Goal: Task Accomplishment & Management: Manage account settings

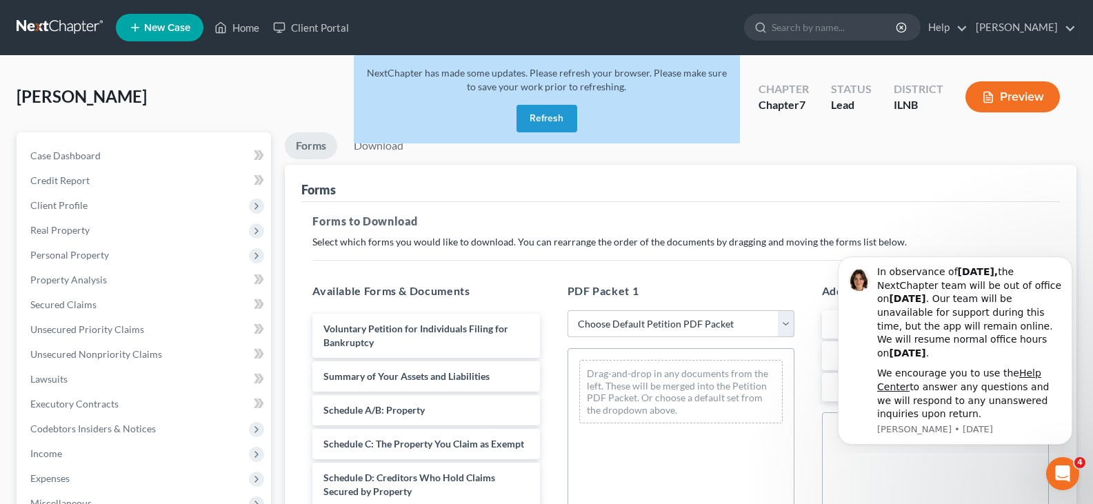
click at [539, 118] on button "Refresh" at bounding box center [547, 119] width 61 height 28
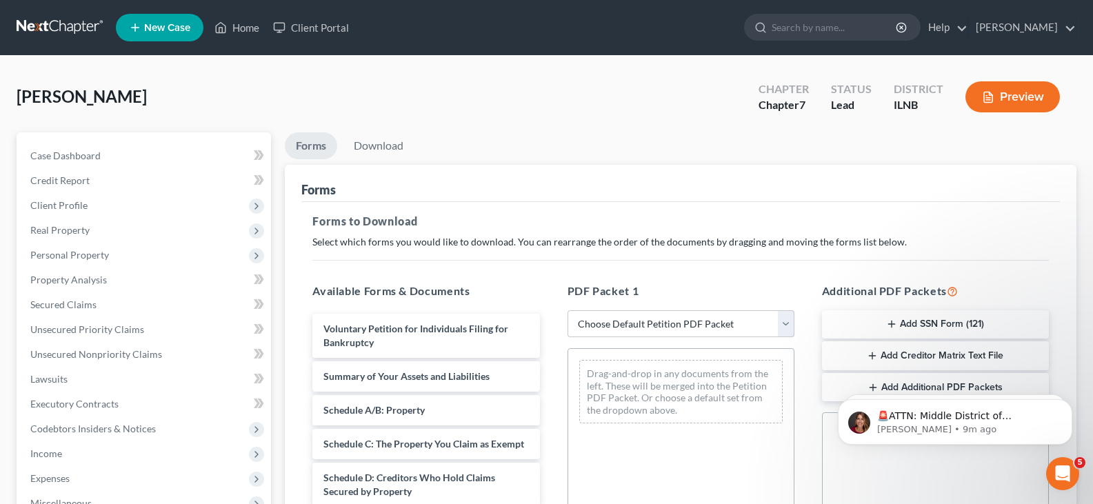
click at [195, 90] on div "[PERSON_NAME] Upgraded Chapter Chapter 7 Status Lead District [GEOGRAPHIC_DATA]…" at bounding box center [547, 102] width 1060 height 60
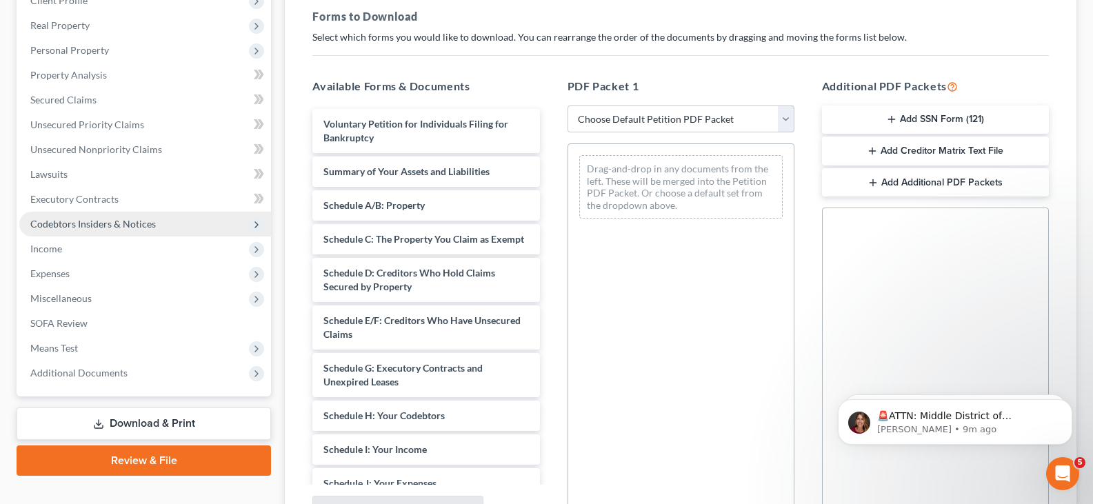
scroll to position [207, 0]
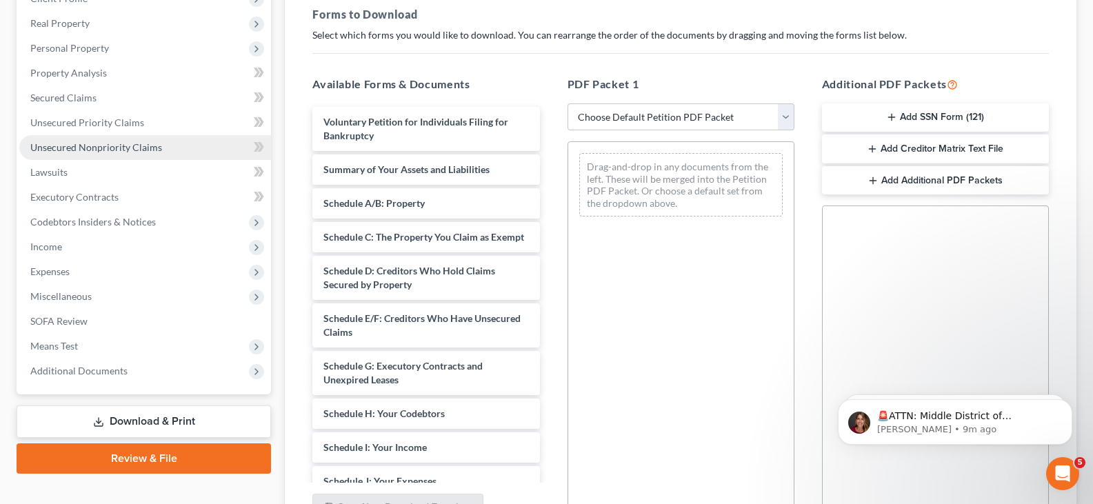
click at [82, 146] on span "Unsecured Nonpriority Claims" at bounding box center [96, 147] width 132 height 12
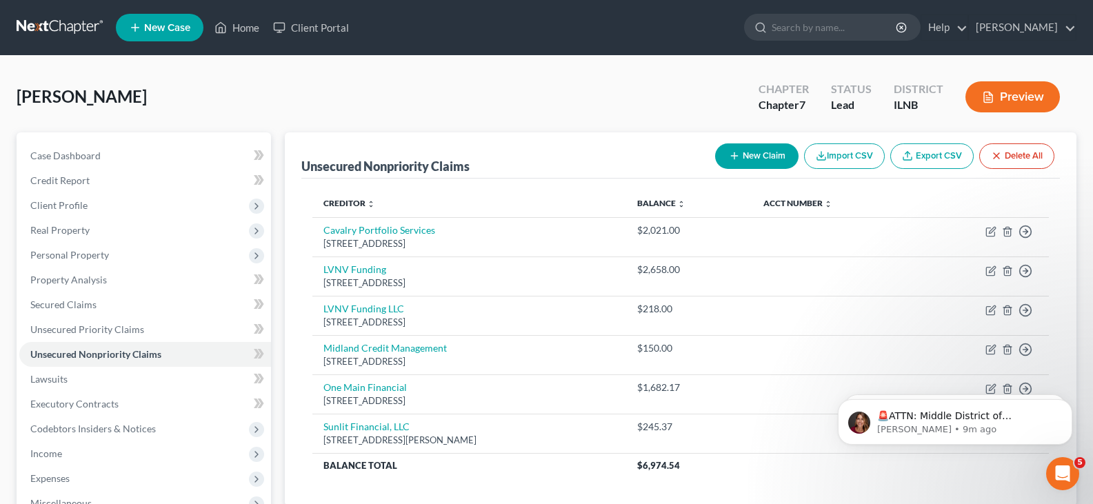
click at [760, 159] on button "New Claim" at bounding box center [756, 156] width 83 height 26
select select "0"
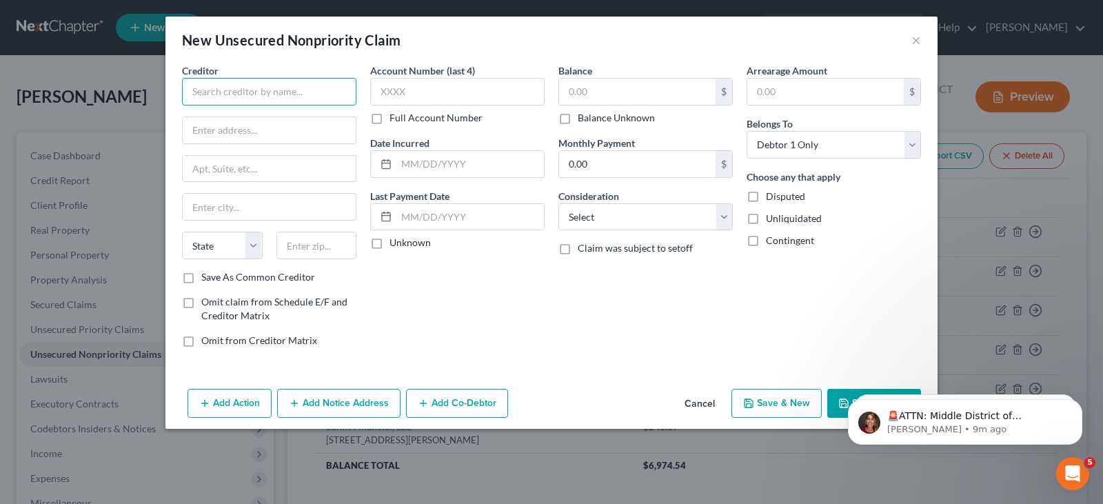
click at [206, 88] on input "text" at bounding box center [269, 92] width 174 height 28
type input "M"
type input "Numark Credit Union"
type input "1654 Terry Drive"
type input "Joliet"
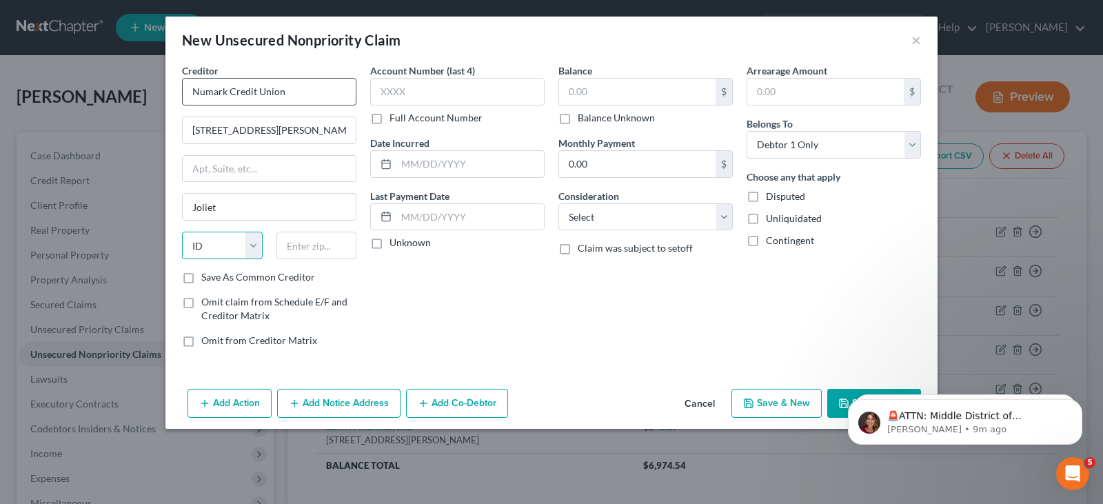
select select "14"
type input "60436"
click at [381, 88] on input "text" at bounding box center [457, 92] width 174 height 28
type input "2500"
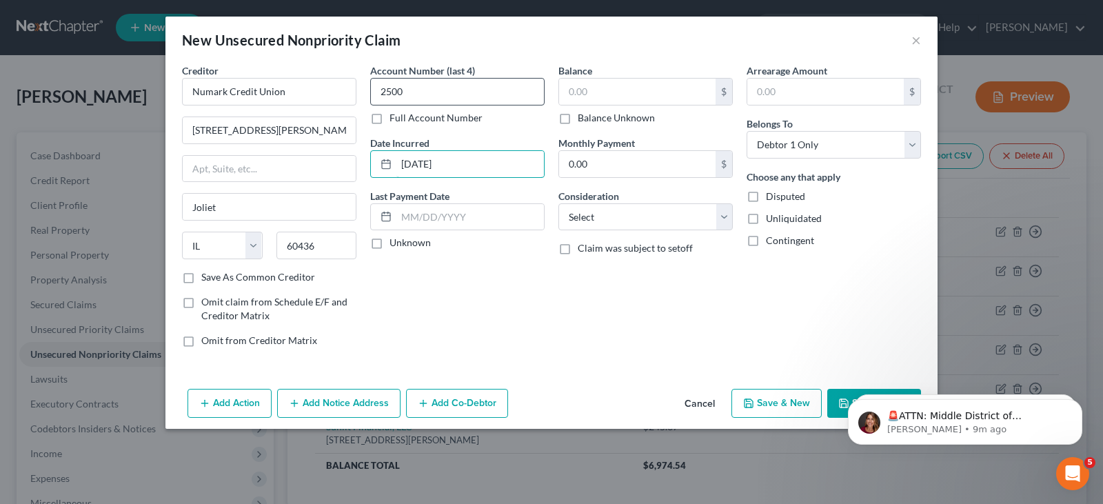
type input "11/18/2021"
click at [568, 83] on input "text" at bounding box center [637, 92] width 157 height 26
type input "1,615.00"
click at [619, 203] on label "Consideration" at bounding box center [589, 196] width 61 height 14
click at [615, 219] on select "Select Cable / Satellite Services Collection Agency Credit Card Debt Debt Couns…" at bounding box center [646, 217] width 174 height 28
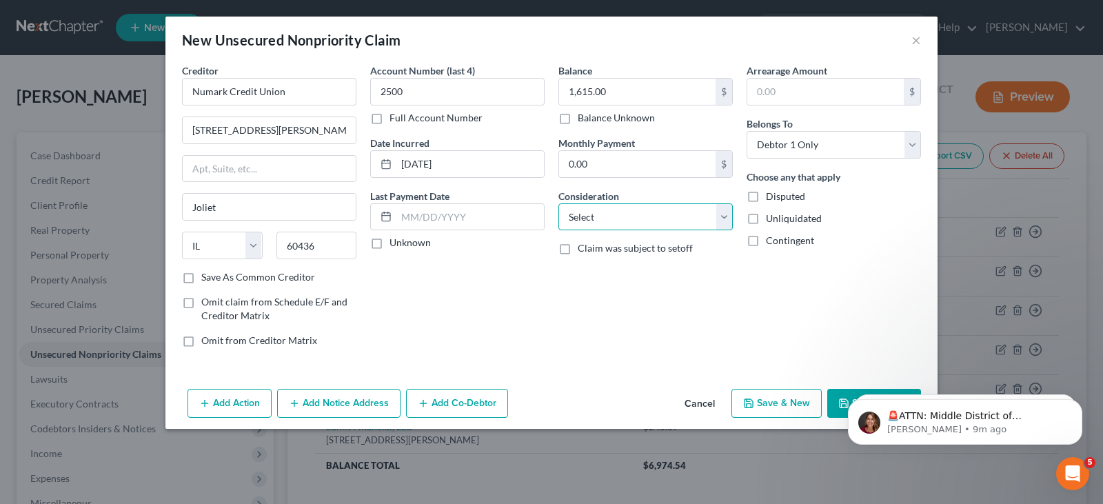
select select "2"
click at [559, 203] on select "Select Cable / Satellite Services Collection Agency Credit Card Debt Debt Couns…" at bounding box center [646, 217] width 174 height 28
click at [766, 220] on label "Unliquidated" at bounding box center [794, 219] width 56 height 14
click at [772, 220] on input "Unliquidated" at bounding box center [776, 216] width 9 height 9
checkbox input "true"
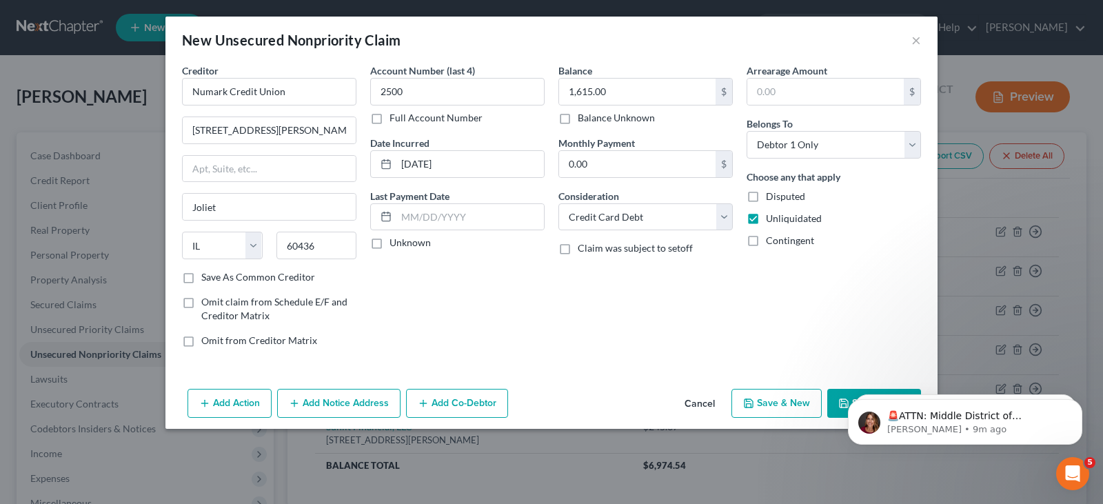
click at [766, 243] on label "Contingent" at bounding box center [790, 241] width 48 height 14
click at [772, 243] on input "Contingent" at bounding box center [776, 238] width 9 height 9
checkbox input "true"
click at [836, 404] on body "🚨ATTN: Middle District of Florida The court has added a new Credit Counseling F…" at bounding box center [965, 419] width 265 height 86
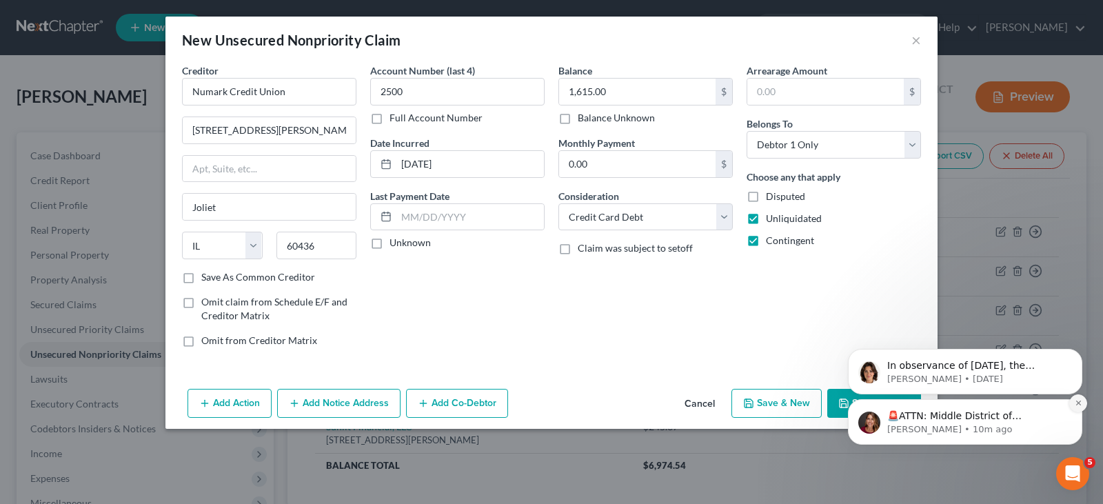
click at [1076, 406] on icon "Dismiss notification" at bounding box center [1079, 403] width 8 height 8
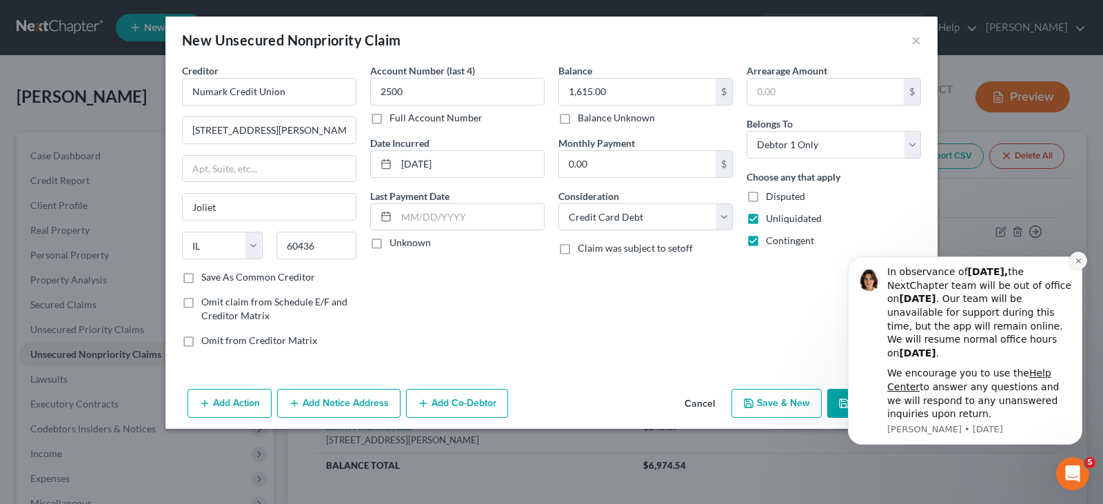
click at [1077, 259] on icon "Dismiss notification" at bounding box center [1078, 261] width 5 height 5
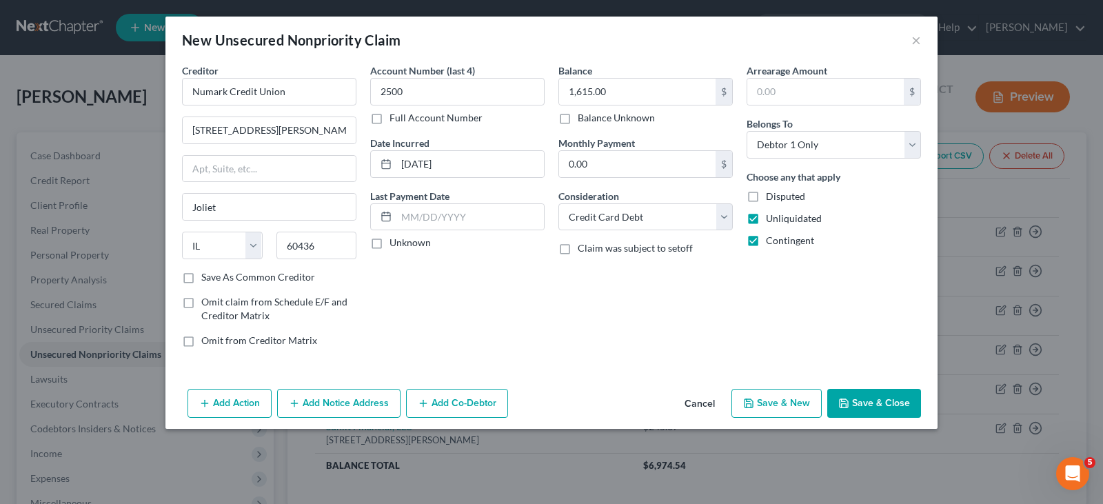
click at [773, 403] on button "Save & New" at bounding box center [777, 403] width 90 height 29
select select "0"
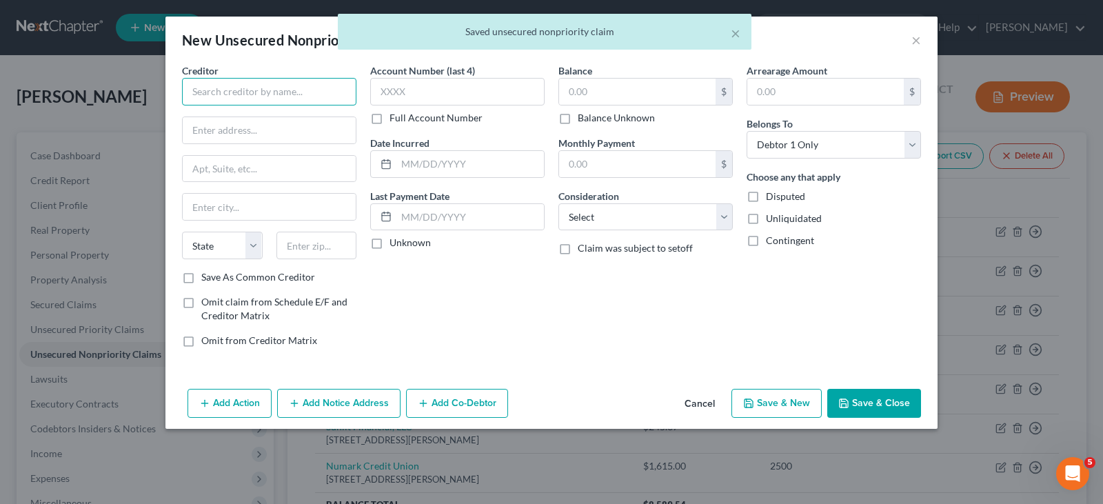
click at [206, 85] on input "text" at bounding box center [269, 92] width 174 height 28
type input "Seventh Avenue"
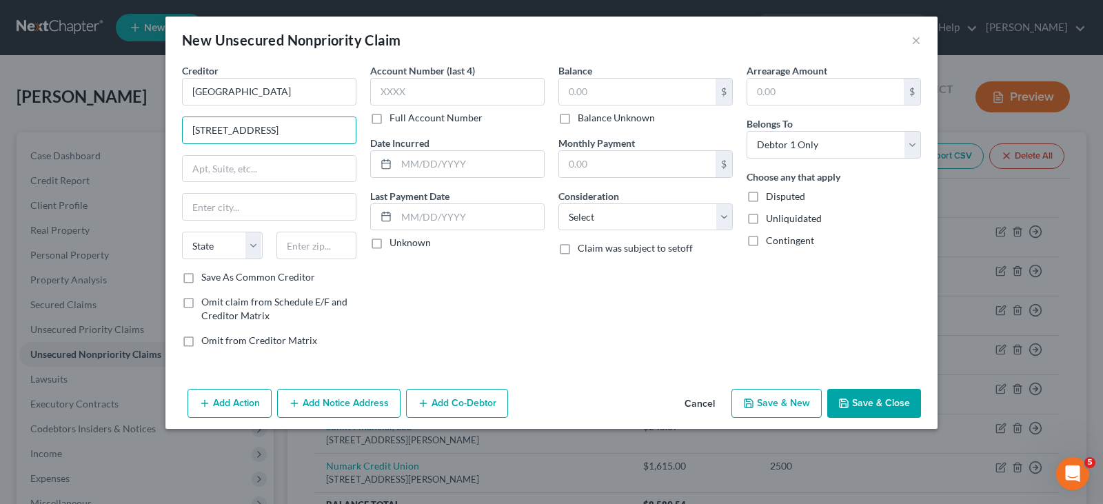
type input "11127th Avenue"
type input "Monroe"
select select "52"
type input "53566"
click at [418, 90] on input "text" at bounding box center [457, 92] width 174 height 28
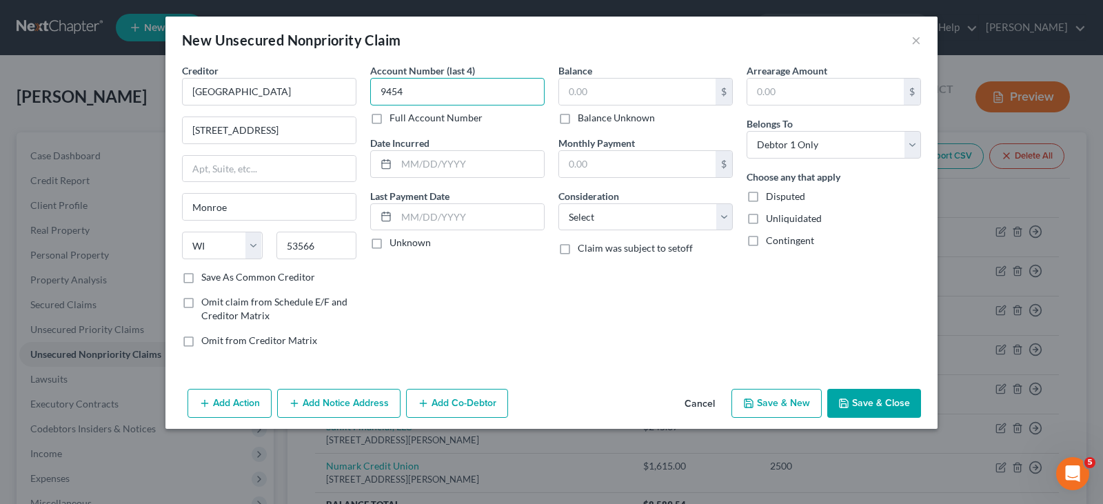
type input "9454"
type input "3/27/2014"
type input "129.00"
click at [634, 221] on select "Select Cable / Satellite Services Collection Agency Credit Card Debt Debt Couns…" at bounding box center [646, 217] width 174 height 28
select select "2"
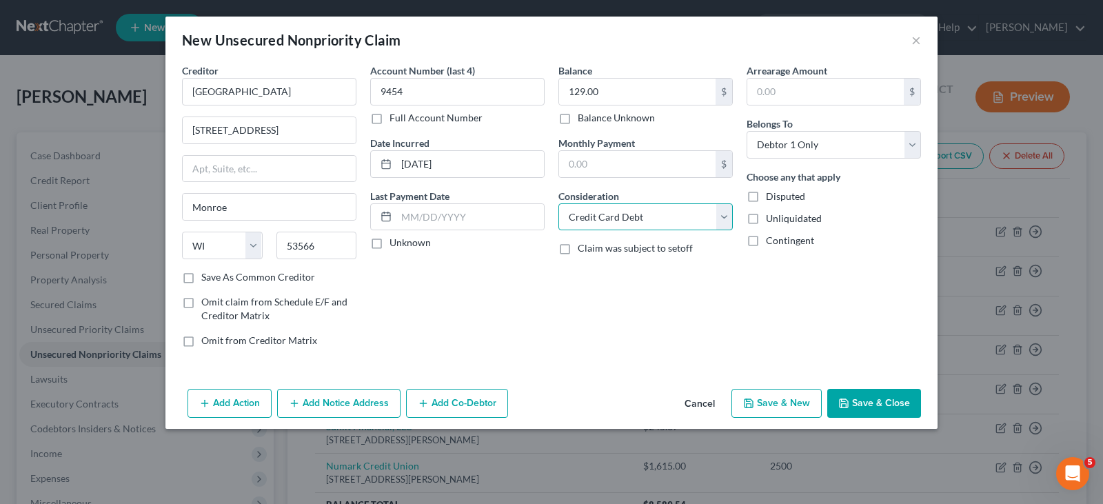
click at [559, 203] on select "Select Cable / Satellite Services Collection Agency Credit Card Debt Debt Couns…" at bounding box center [646, 217] width 174 height 28
drag, startPoint x: 750, startPoint y: 217, endPoint x: 751, endPoint y: 241, distance: 23.5
click at [766, 218] on label "Unliquidated" at bounding box center [794, 219] width 56 height 14
click at [772, 218] on input "Unliquidated" at bounding box center [776, 216] width 9 height 9
checkbox input "true"
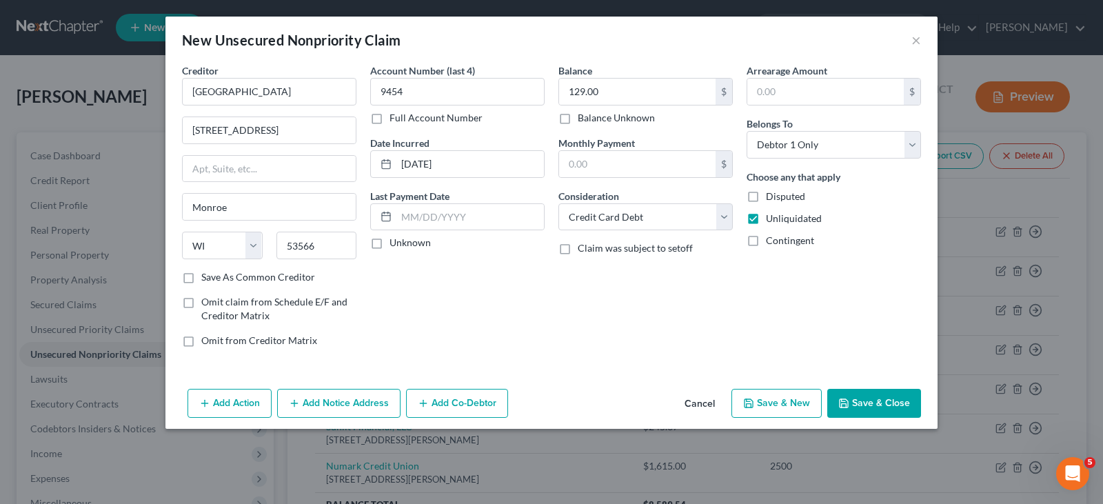
click at [766, 244] on label "Contingent" at bounding box center [790, 241] width 48 height 14
click at [772, 243] on input "Contingent" at bounding box center [776, 238] width 9 height 9
checkbox input "true"
click at [860, 402] on button "Save & Close" at bounding box center [875, 403] width 94 height 29
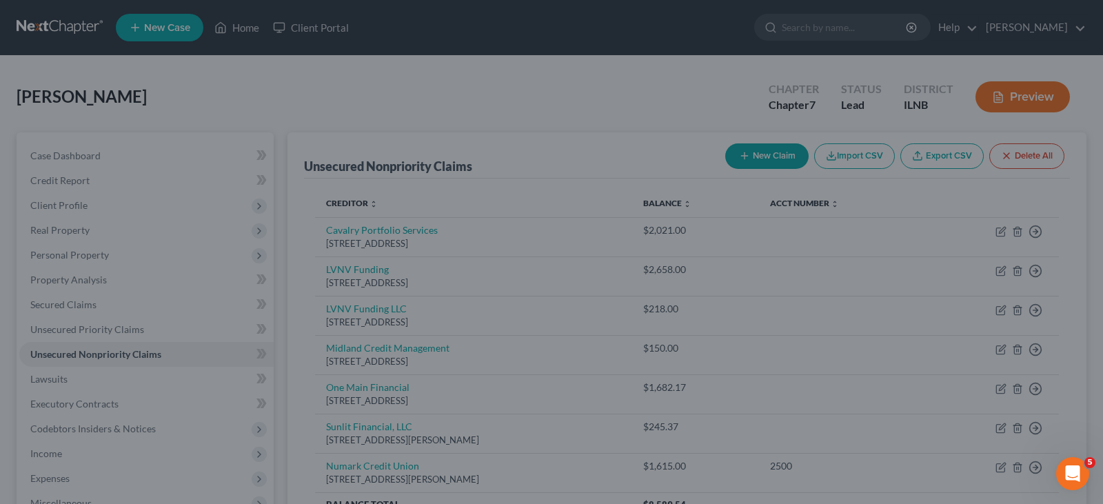
type input "0.00"
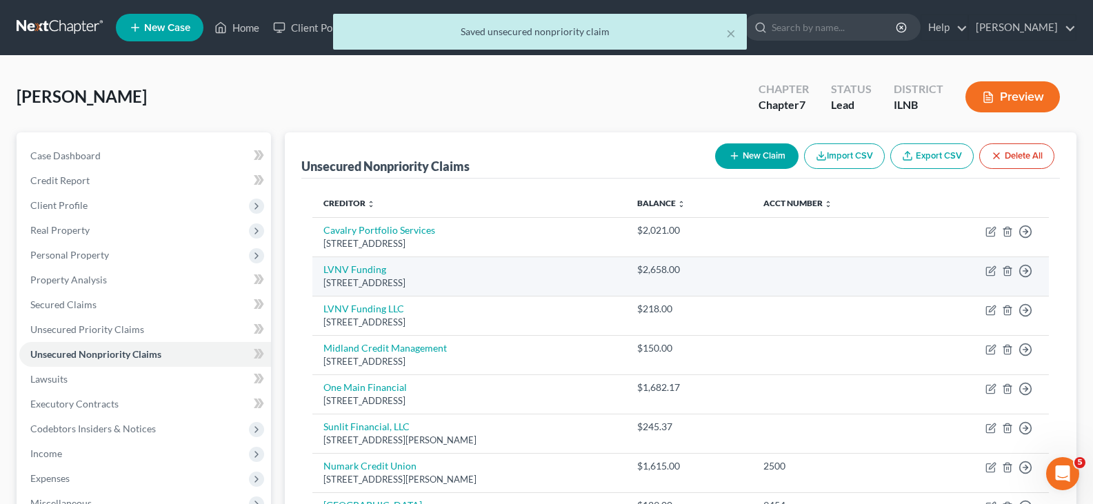
click at [361, 282] on div "625 Pilot Road, Las Vegas, NV 89119" at bounding box center [469, 283] width 292 height 13
click at [994, 271] on icon "button" at bounding box center [990, 271] width 11 height 11
select select "31"
select select "1"
select select "0"
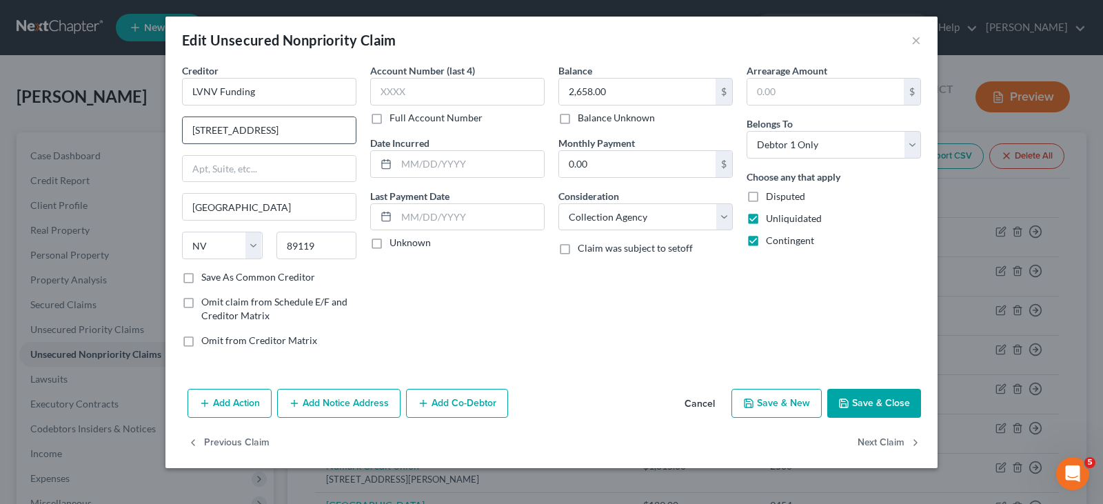
click at [274, 127] on input "625 Pilot Road" at bounding box center [269, 130] width 173 height 26
type input "6"
type input "P.O. Box 1269"
type input "Greenville"
select select "42"
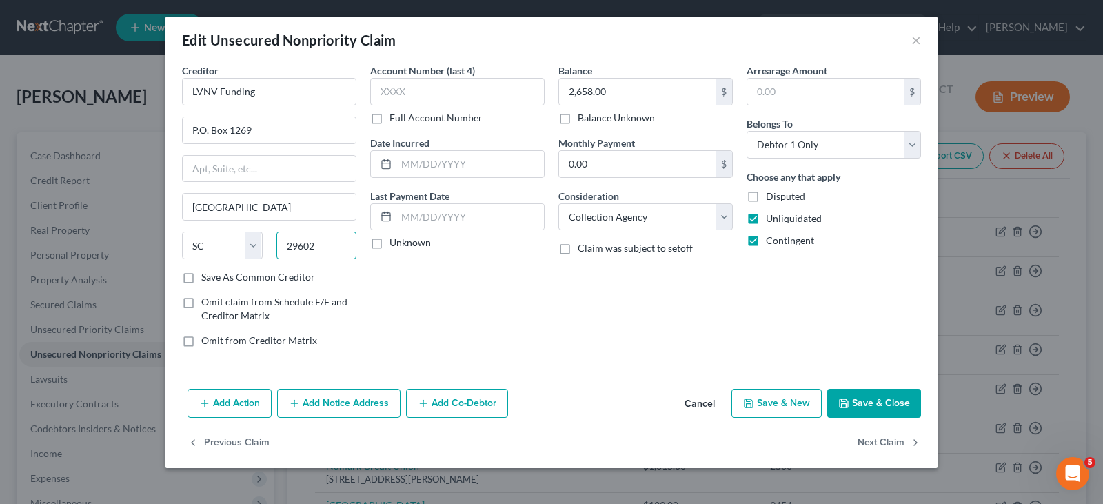
type input "29602"
click at [890, 402] on button "Save & Close" at bounding box center [875, 403] width 94 height 29
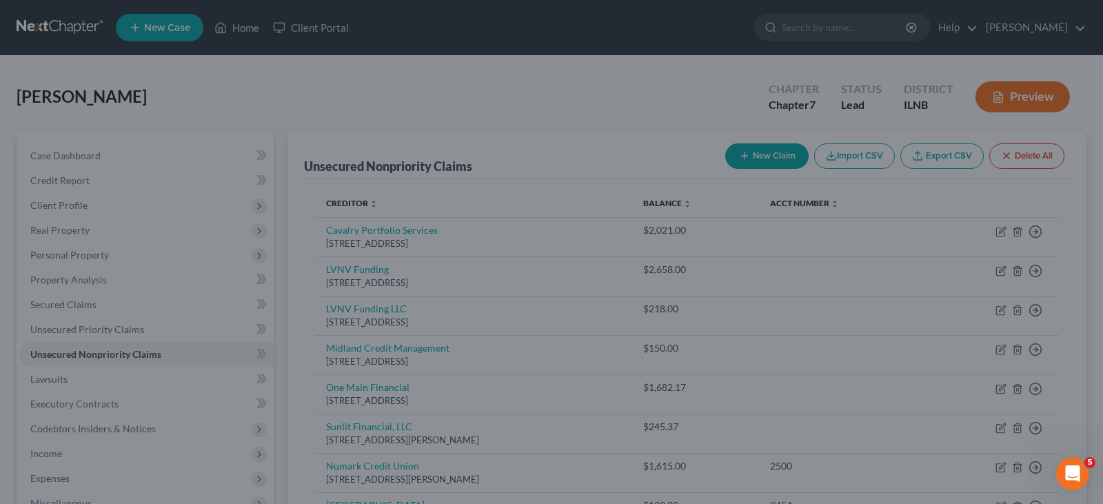
type input "0"
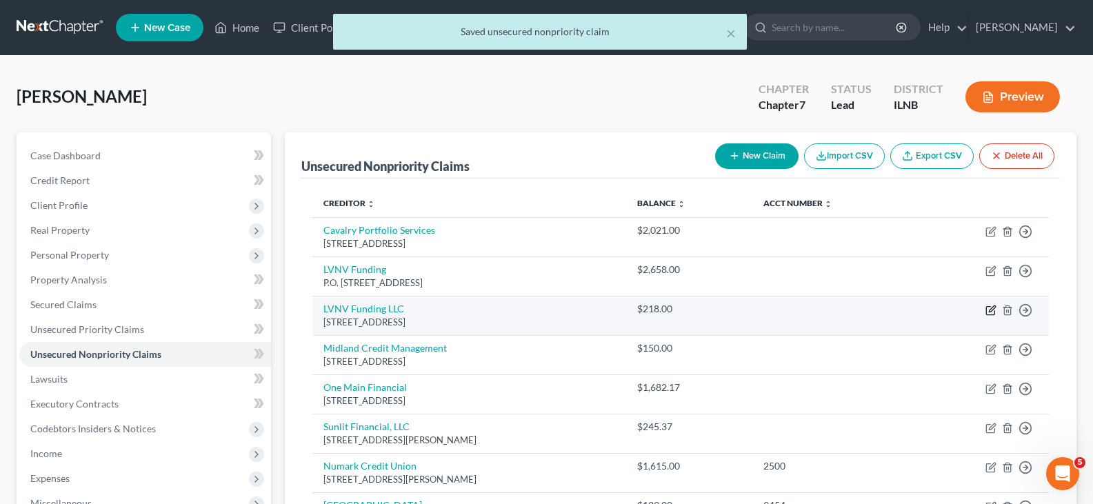
click at [990, 308] on icon "button" at bounding box center [990, 310] width 11 height 11
select select "31"
select select "0"
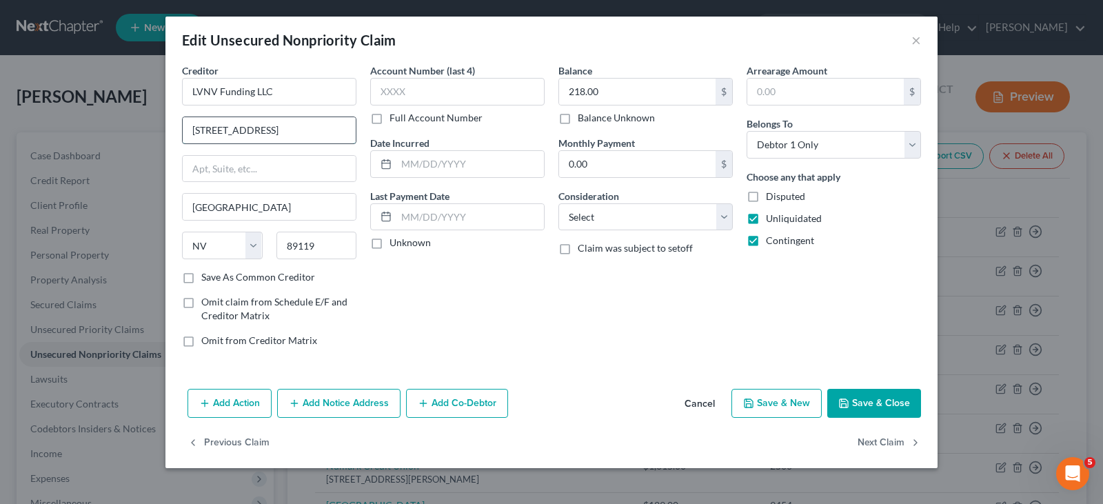
click at [272, 121] on input "625 Pilot Road" at bounding box center [269, 130] width 173 height 26
type input "6"
type input "P.O. Box 1269"
click at [241, 212] on input "Las Vegas" at bounding box center [269, 207] width 173 height 26
type input "L"
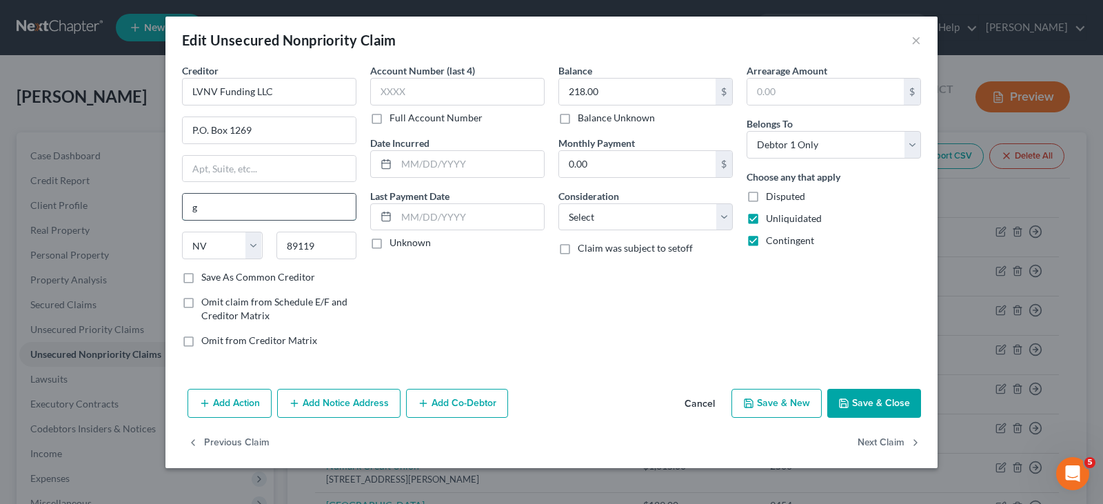
type input "Greenville"
click at [233, 250] on select "State AL AK AR AZ CA CO CT DE DC FL GA GU HI ID IL IN IA KS KY LA ME MD MA MI M…" at bounding box center [222, 246] width 81 height 28
select select "42"
click at [182, 232] on select "State AL AK AR AZ CA CO CT DE DC FL GA GU HI ID IL IN IA KS KY LA ME MD MA MI M…" at bounding box center [222, 246] width 81 height 28
type input "29602"
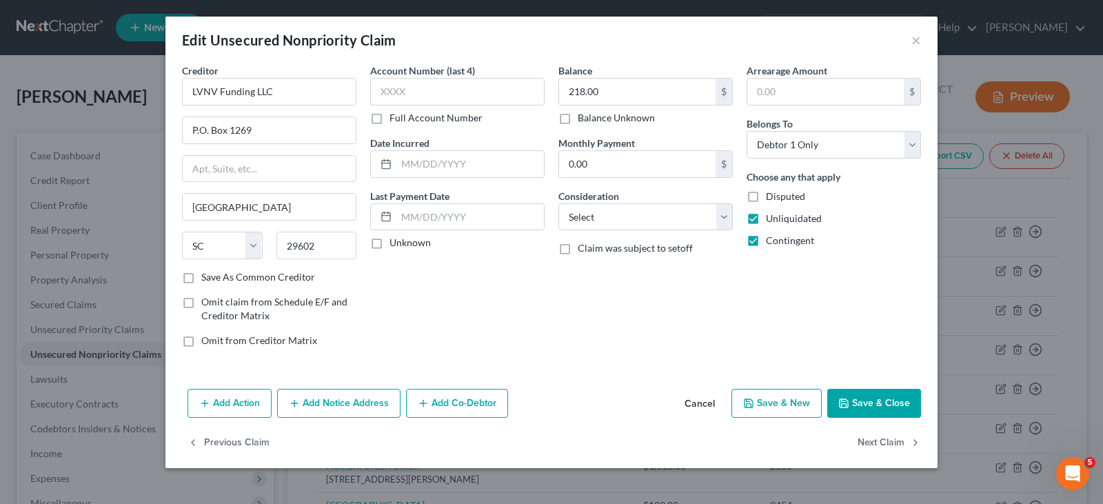
click at [888, 401] on button "Save & Close" at bounding box center [875, 403] width 94 height 29
type input "0"
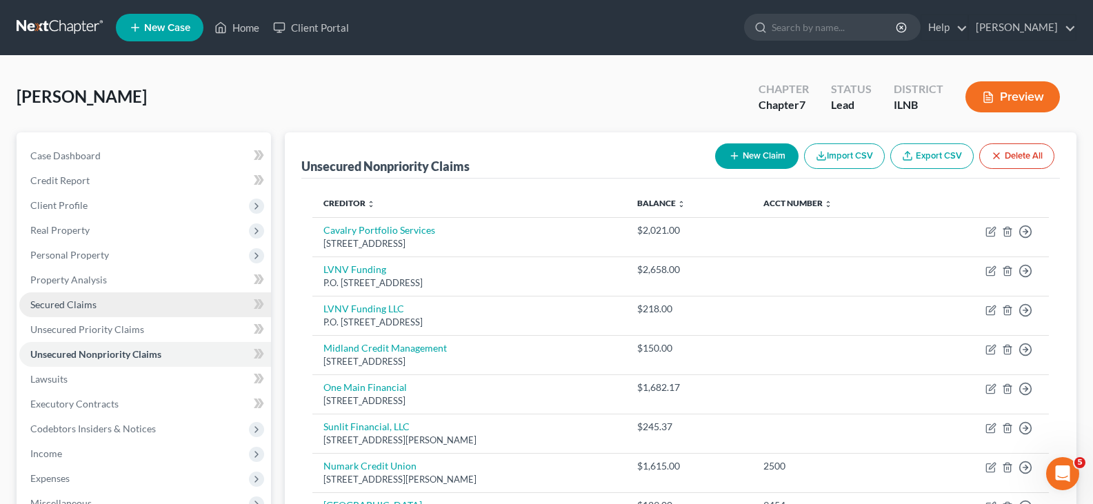
click at [73, 301] on span "Secured Claims" at bounding box center [63, 305] width 66 height 12
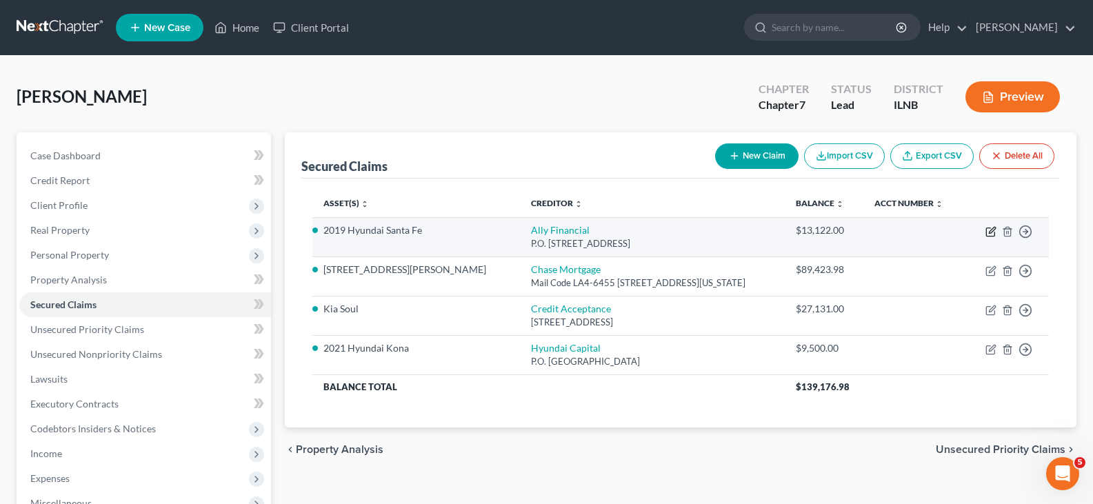
click at [993, 234] on icon "button" at bounding box center [990, 231] width 11 height 11
select select "21"
select select "9"
select select "0"
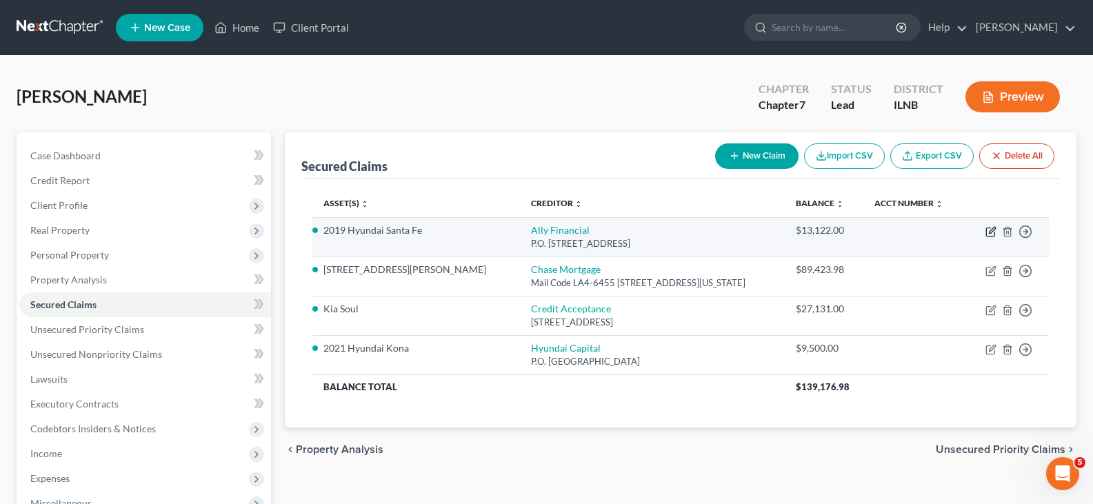
select select "0"
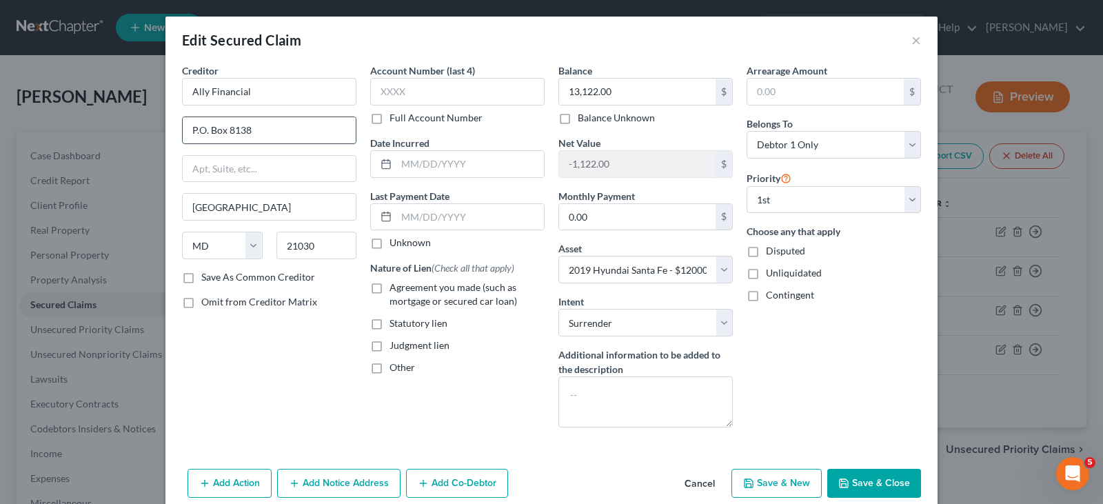
click at [286, 128] on input "P.O. Box 8138" at bounding box center [269, 130] width 173 height 26
type input "P.O. Box 380901"
type input "b"
type input "Bloomington"
select select "24"
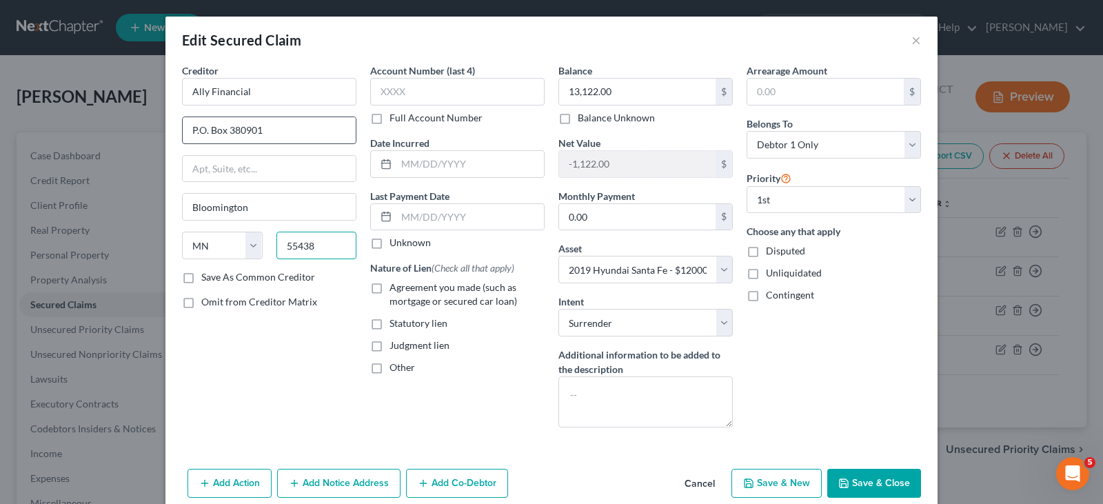
type input "55438"
type input "Minneapolis"
click at [847, 479] on button "Save & Close" at bounding box center [875, 483] width 94 height 29
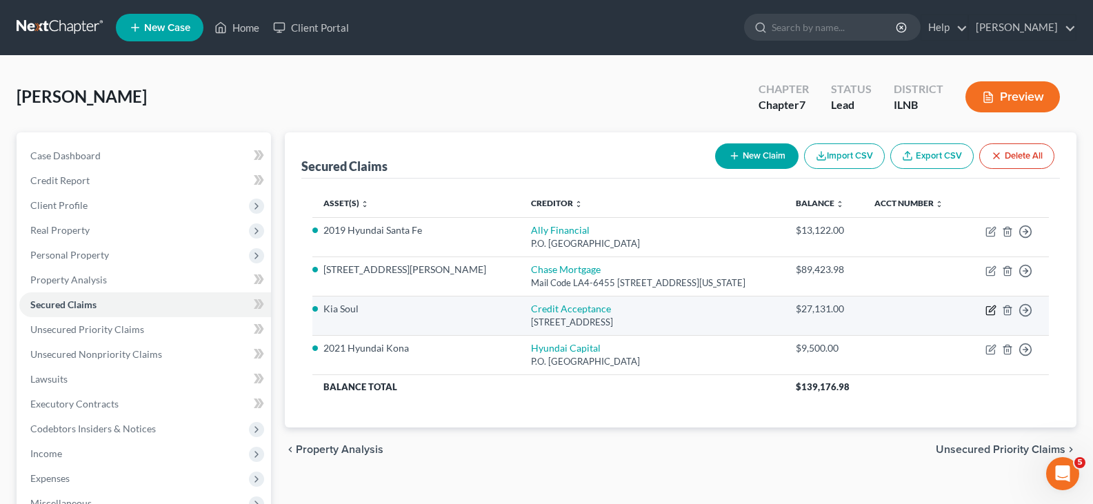
click at [990, 311] on icon "button" at bounding box center [990, 310] width 11 height 11
select select "23"
select select "8"
select select "0"
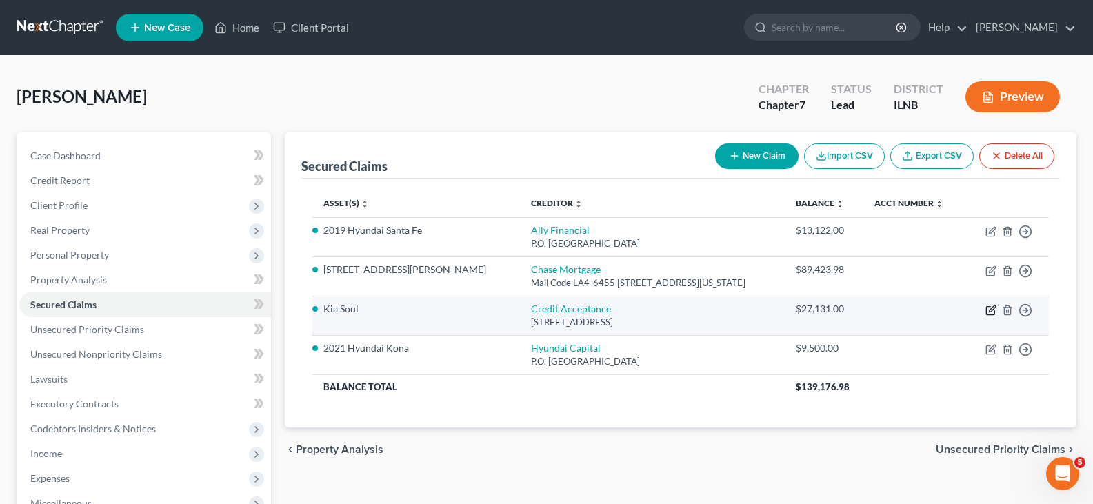
select select "0"
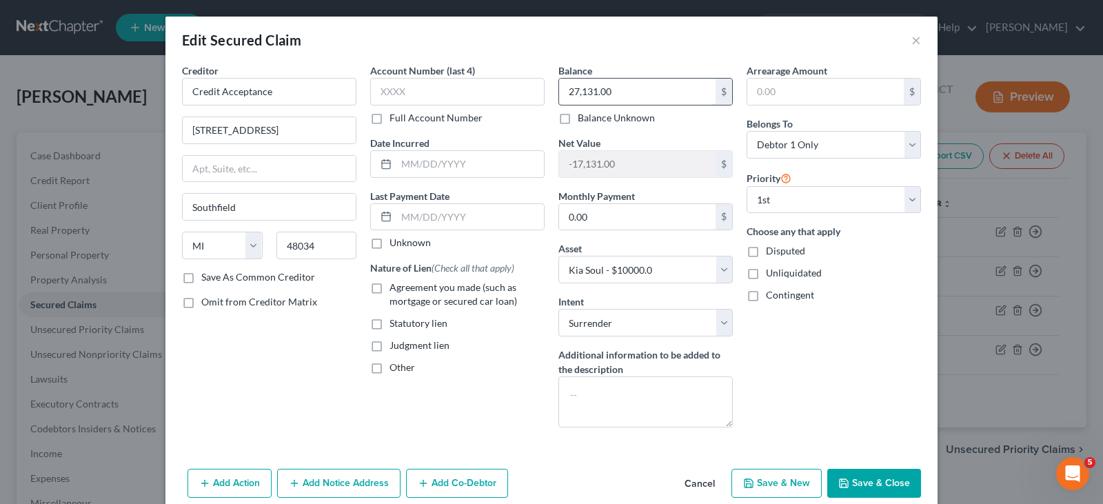
click at [581, 90] on input "27,131.00" at bounding box center [637, 92] width 157 height 26
type input "27,231.00"
click at [310, 134] on input "25505 West 12 Mile Road" at bounding box center [269, 130] width 173 height 26
type input "2"
type input "P.O. Box 5070"
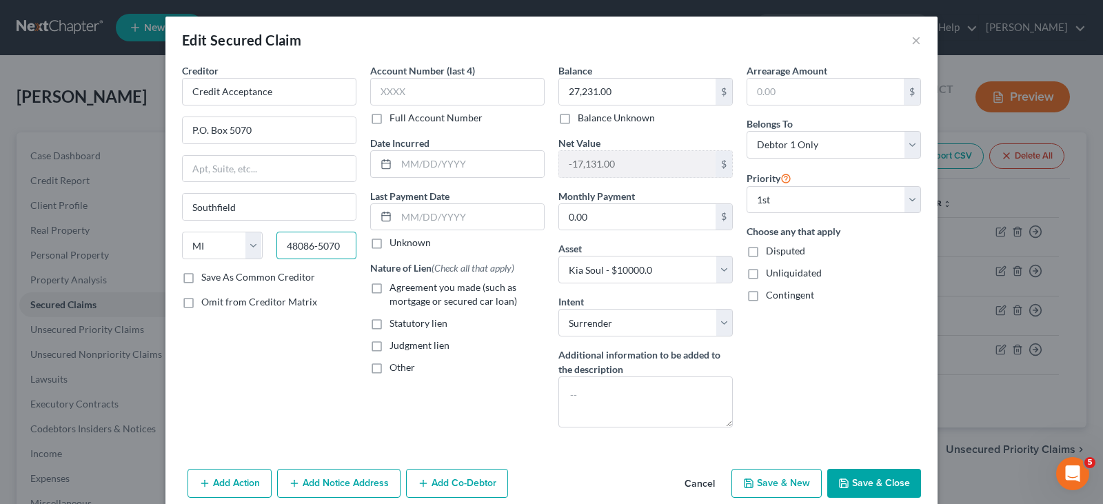
type input "48086-5070"
click at [865, 480] on button "Save & Close" at bounding box center [875, 483] width 94 height 29
select select
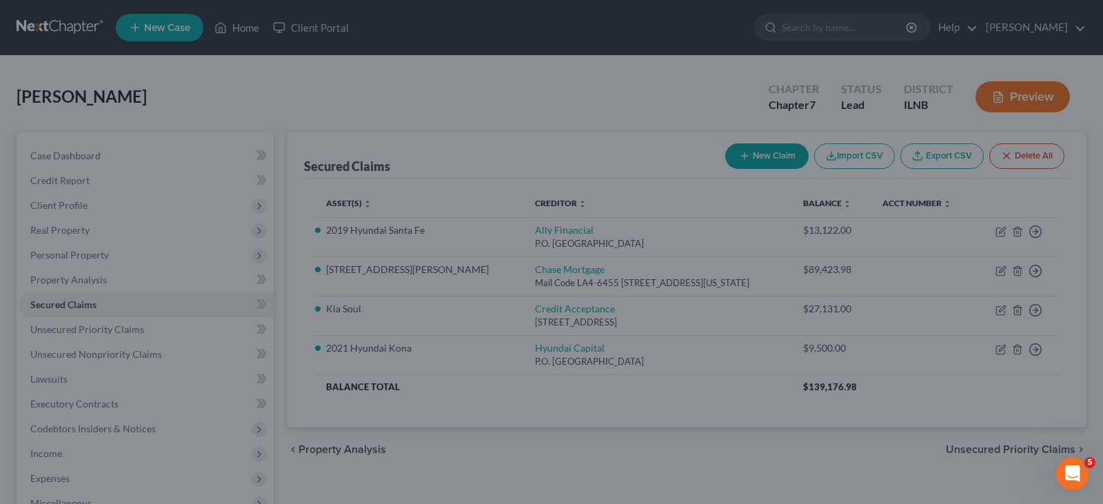
type input "-17,231.00"
select select "8"
type input "0"
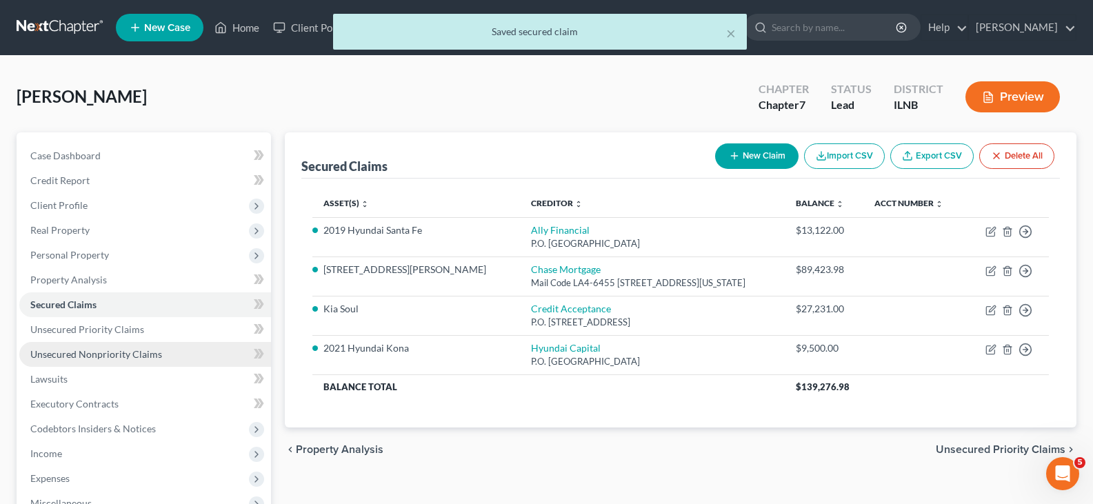
click at [54, 354] on span "Unsecured Nonpriority Claims" at bounding box center [96, 354] width 132 height 12
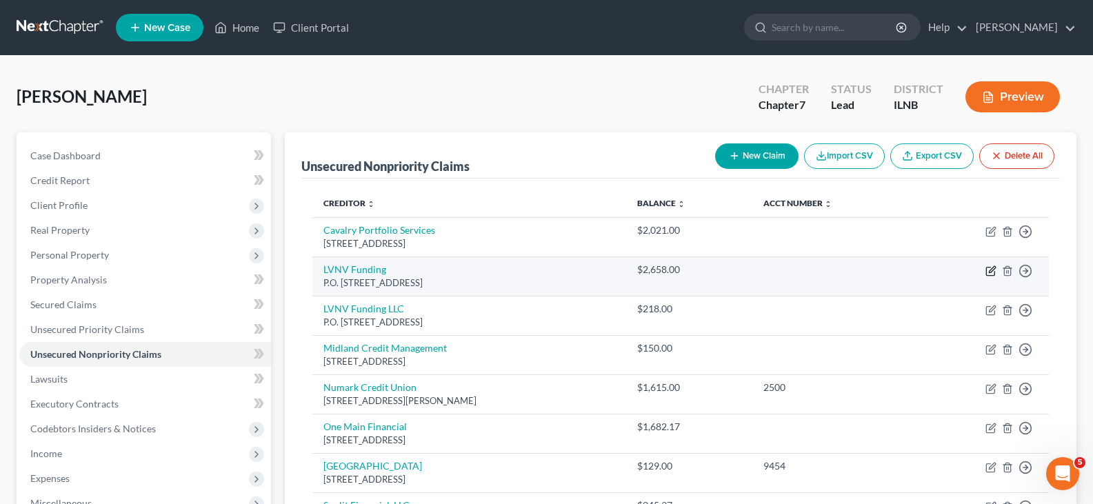
click at [988, 272] on icon "button" at bounding box center [990, 271] width 11 height 11
select select "42"
select select "1"
select select "0"
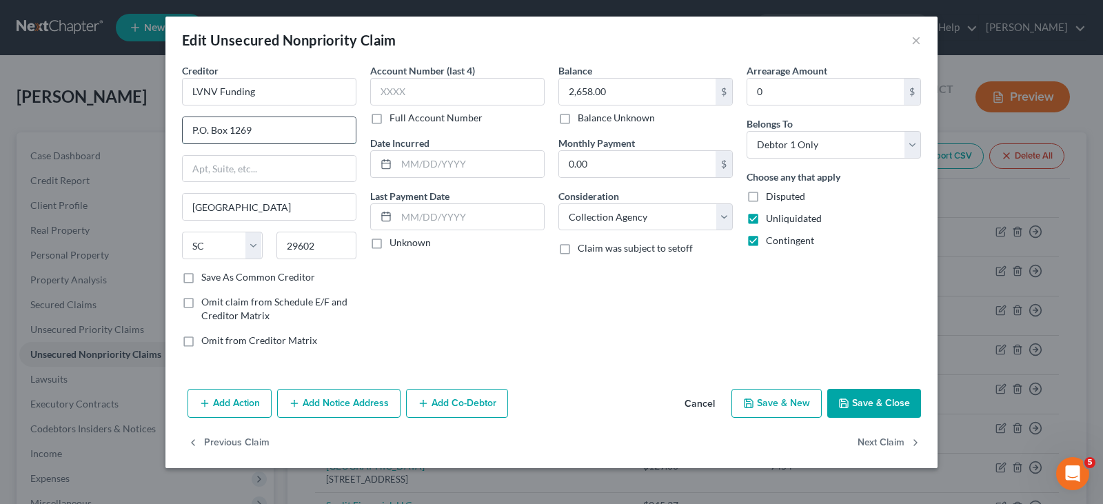
click at [269, 133] on input "P.O. Box 1269" at bounding box center [269, 130] width 173 height 26
type input "P"
type input "c/o Kohn Law Firm"
type input "735 N. Water St., Ste. 1300"
type input "m"
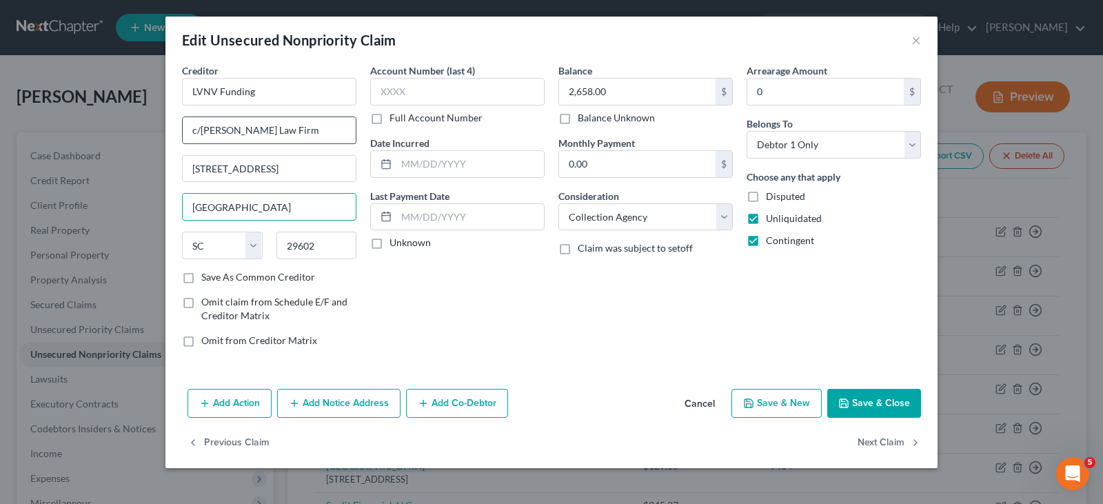
type input "Milwaukee"
select select "52"
type input "53202-4106"
click at [881, 403] on button "Save & Close" at bounding box center [875, 403] width 94 height 29
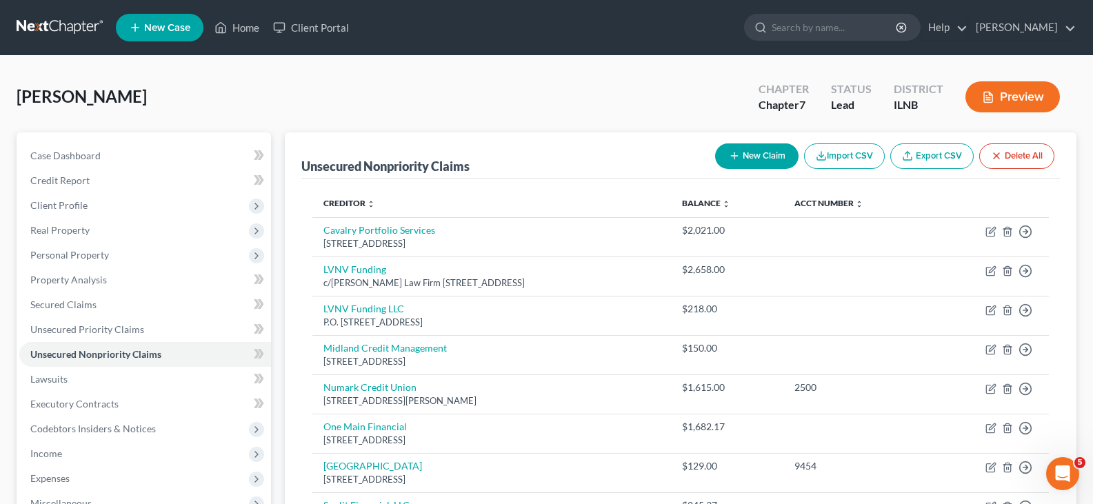
click at [765, 159] on button "New Claim" at bounding box center [756, 156] width 83 height 26
select select "0"
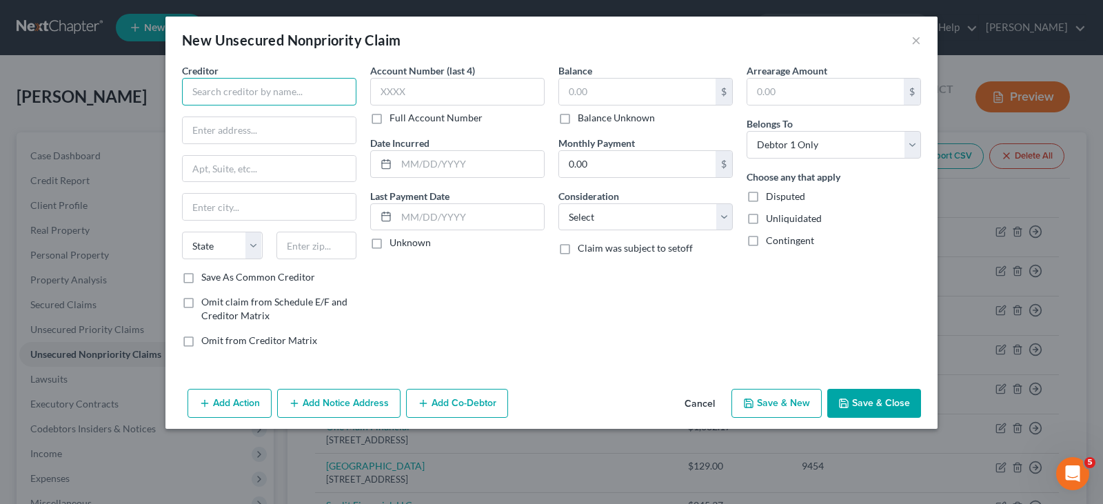
click at [246, 93] on input "text" at bounding box center [269, 92] width 174 height 28
type input "Tab/Sunbit"
type input "10940 Wilshire Blvd."
click at [211, 168] on input "text" at bounding box center [269, 169] width 173 height 26
type input "Suite 1850"
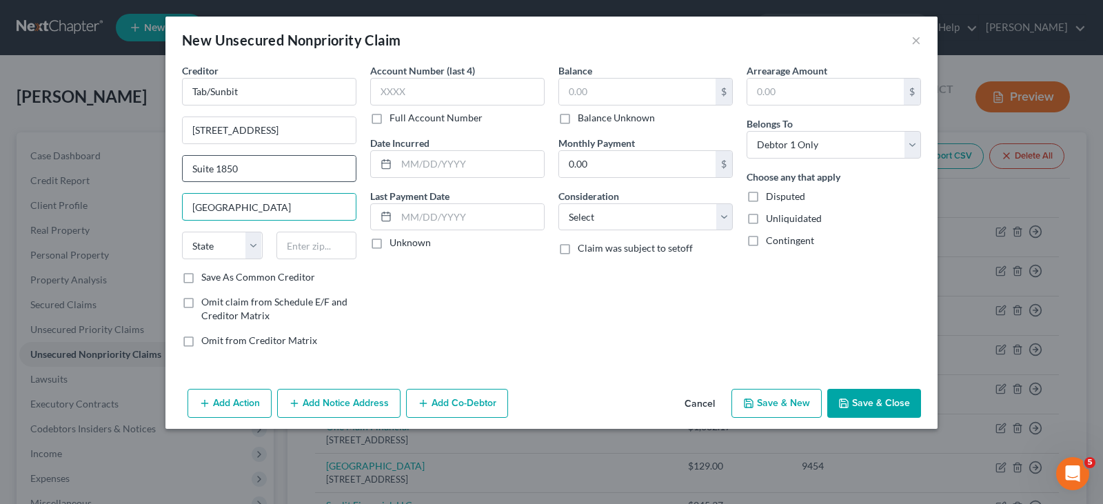
type input "Los Angeles"
select select "4"
type input "90024"
click at [375, 86] on input "text" at bounding box center [457, 92] width 174 height 28
type input "9029"
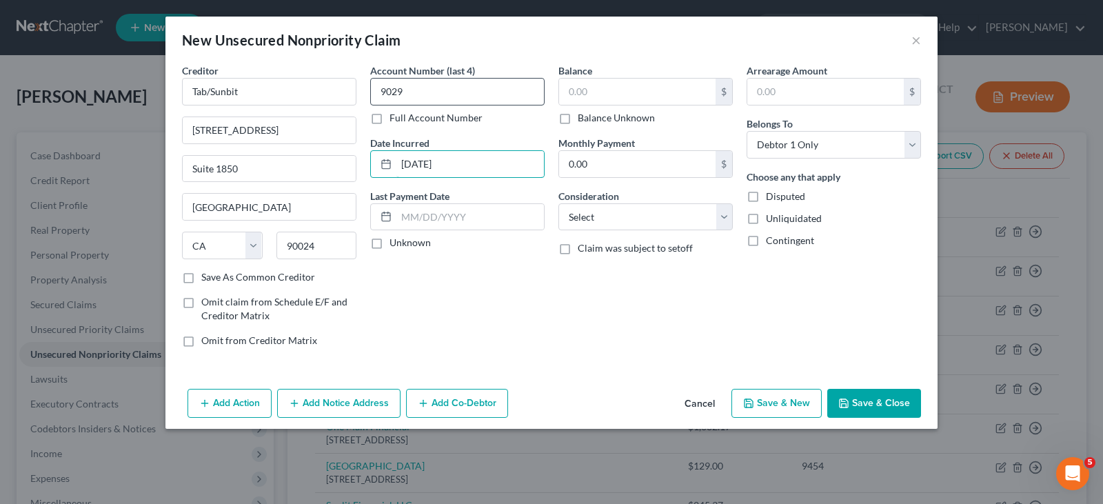
type input "9/7/2023"
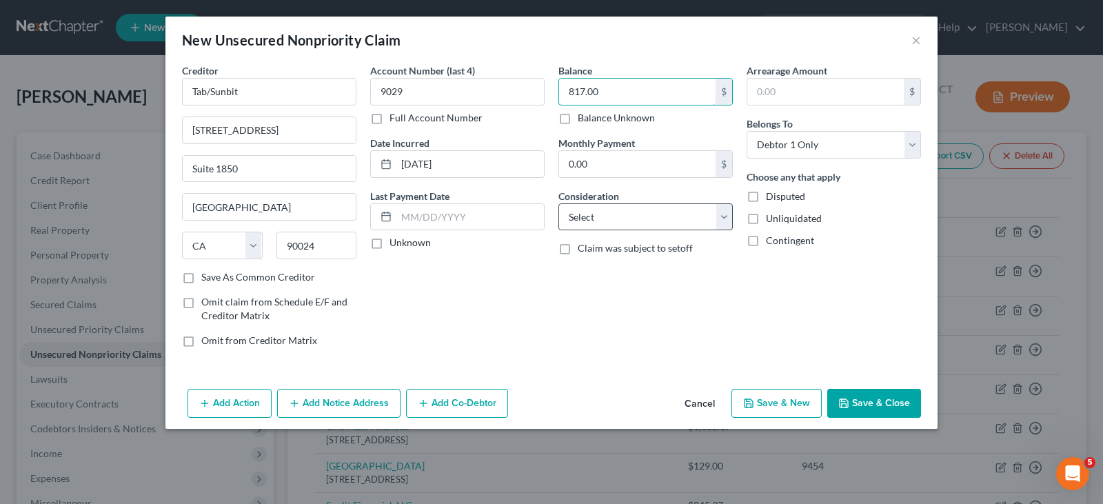
type input "817.00"
drag, startPoint x: 725, startPoint y: 217, endPoint x: 698, endPoint y: 214, distance: 27.7
click at [725, 217] on select "Select Cable / Satellite Services Collection Agency Credit Card Debt Debt Couns…" at bounding box center [646, 217] width 174 height 28
select select "2"
click at [559, 203] on select "Select Cable / Satellite Services Collection Agency Credit Card Debt Debt Couns…" at bounding box center [646, 217] width 174 height 28
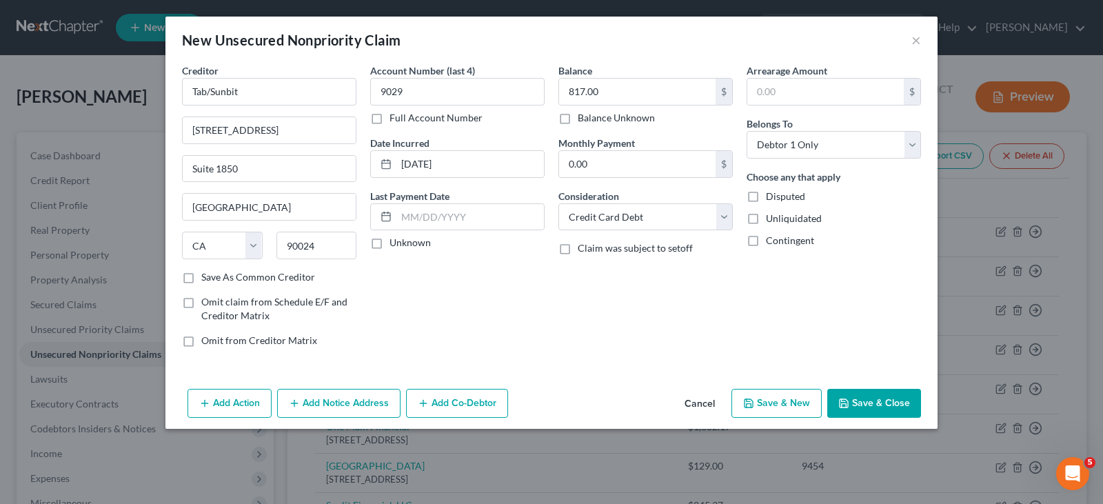
drag, startPoint x: 752, startPoint y: 221, endPoint x: 750, endPoint y: 237, distance: 15.2
click at [766, 222] on label "Unliquidated" at bounding box center [794, 219] width 56 height 14
click at [772, 221] on input "Unliquidated" at bounding box center [776, 216] width 9 height 9
checkbox input "true"
click at [766, 241] on label "Contingent" at bounding box center [790, 241] width 48 height 14
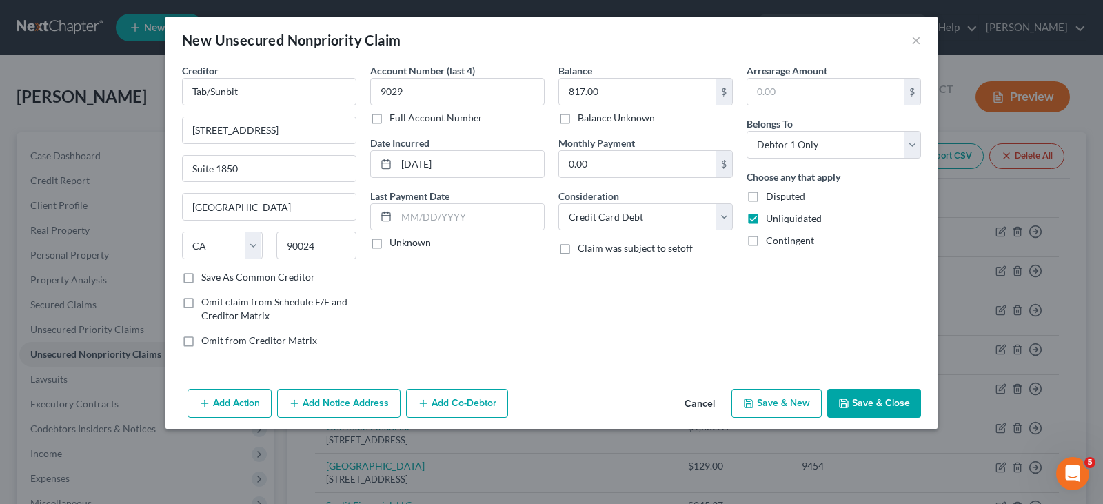
click at [772, 241] on input "Contingent" at bounding box center [776, 238] width 9 height 9
checkbox input "true"
click at [856, 408] on button "Save & Close" at bounding box center [875, 403] width 94 height 29
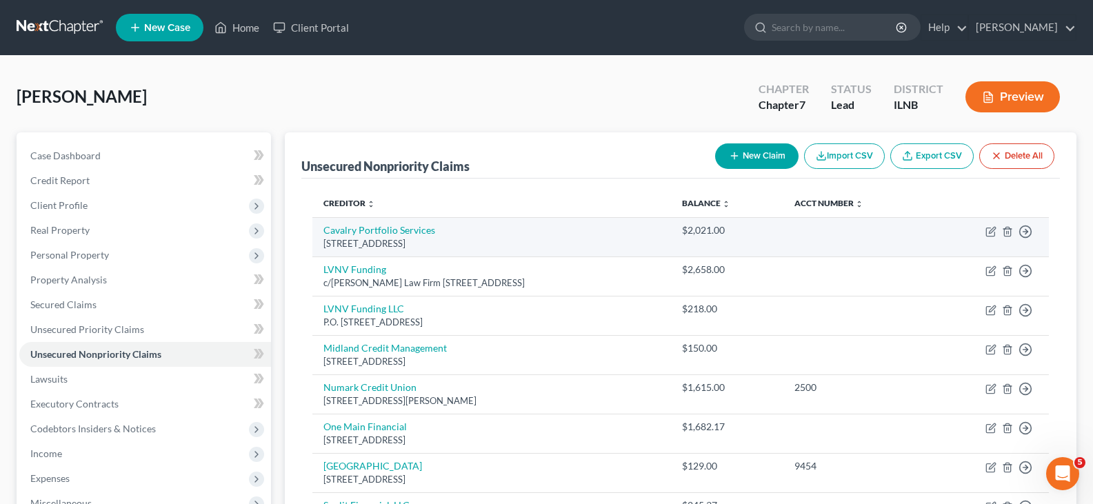
click at [408, 239] on div "500 Summit Lake Drive Suite 400, Valhalla, NY 10595" at bounding box center [491, 243] width 336 height 13
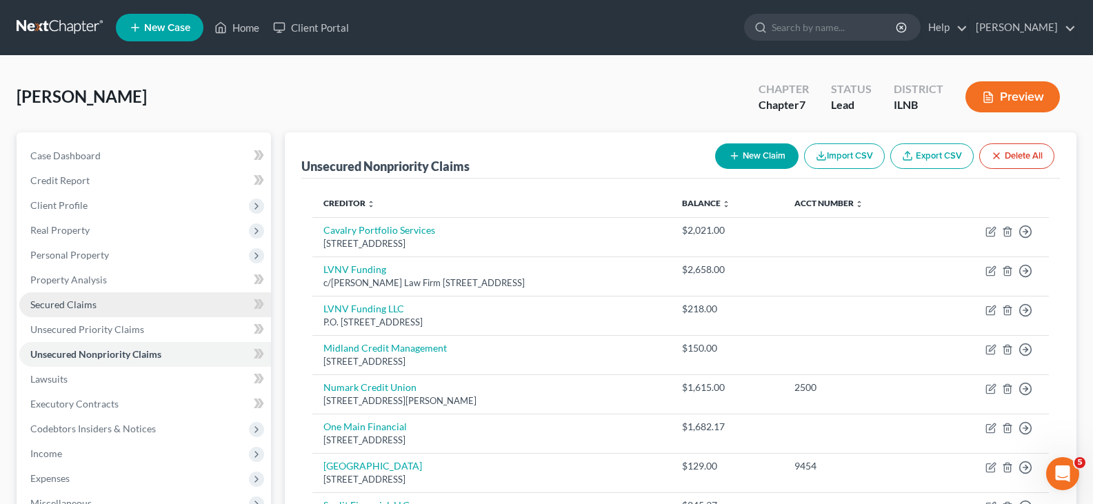
click at [95, 306] on span "Secured Claims" at bounding box center [63, 305] width 66 height 12
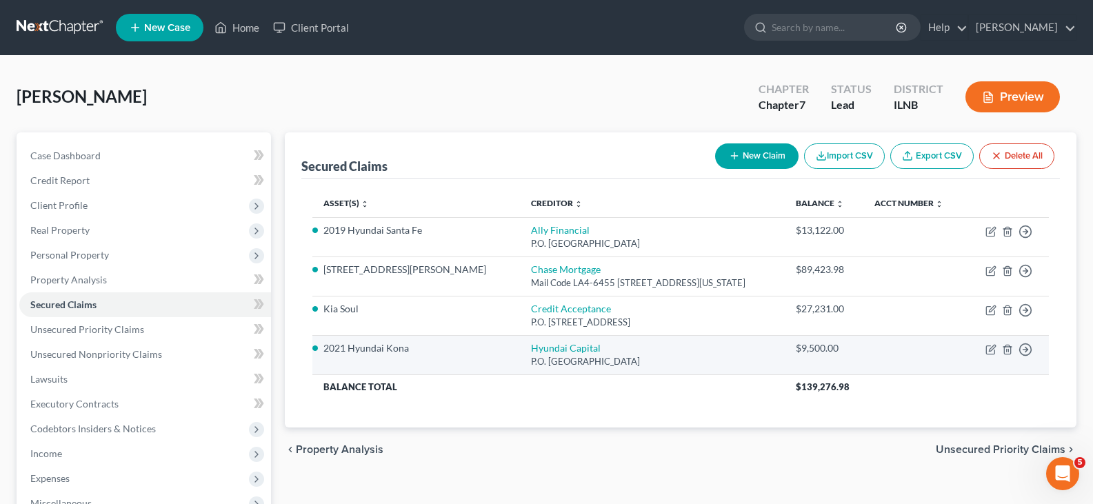
click at [712, 343] on td "Hyundai Capital P.O. Box 30205, College Station, TX 77842" at bounding box center [652, 354] width 265 height 39
click at [993, 348] on icon "button" at bounding box center [992, 348] width 6 height 6
select select "45"
select select "4"
select select "2"
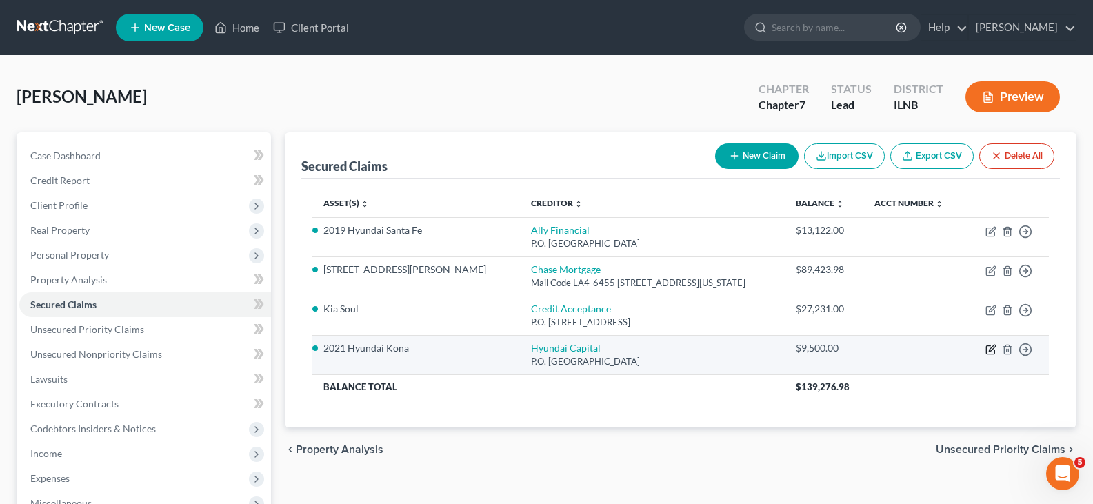
select select "0"
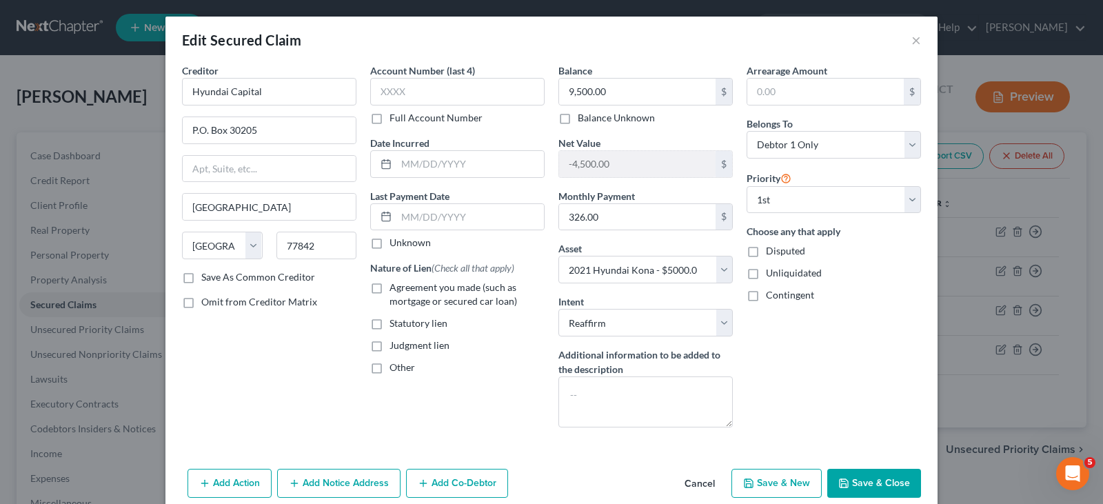
click at [877, 478] on button "Save & Close" at bounding box center [875, 483] width 94 height 29
select select
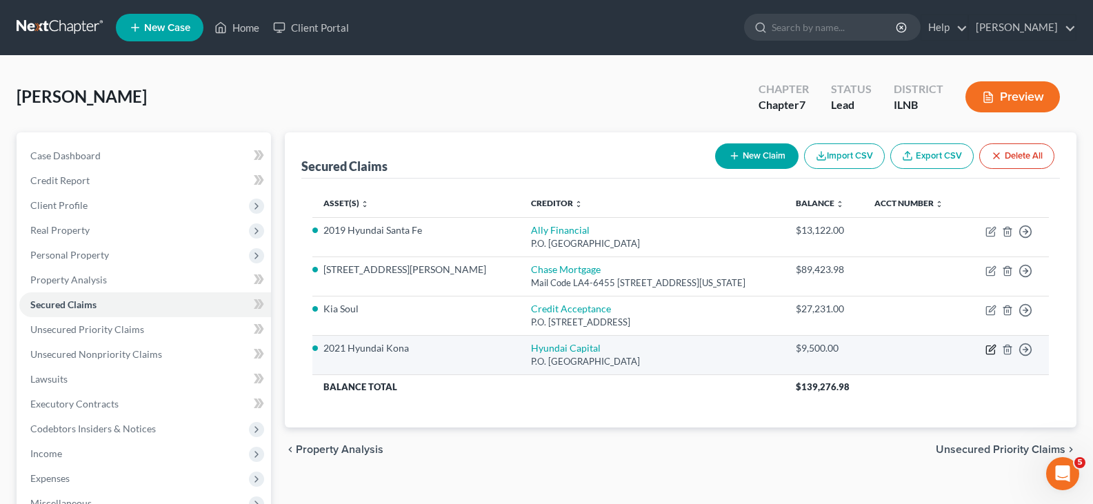
click at [988, 351] on icon "button" at bounding box center [990, 349] width 11 height 11
select select "45"
select select "4"
select select "2"
select select "0"
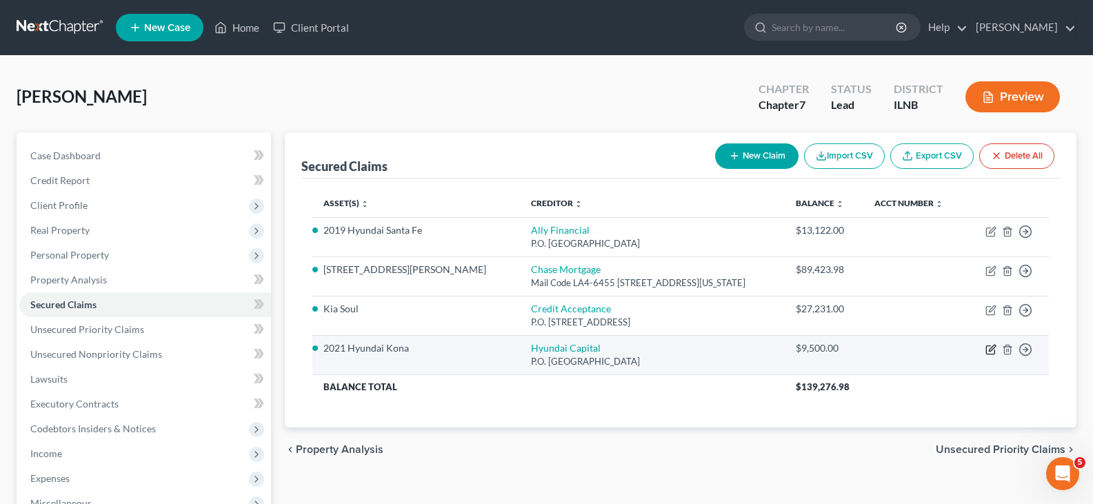
select select "0"
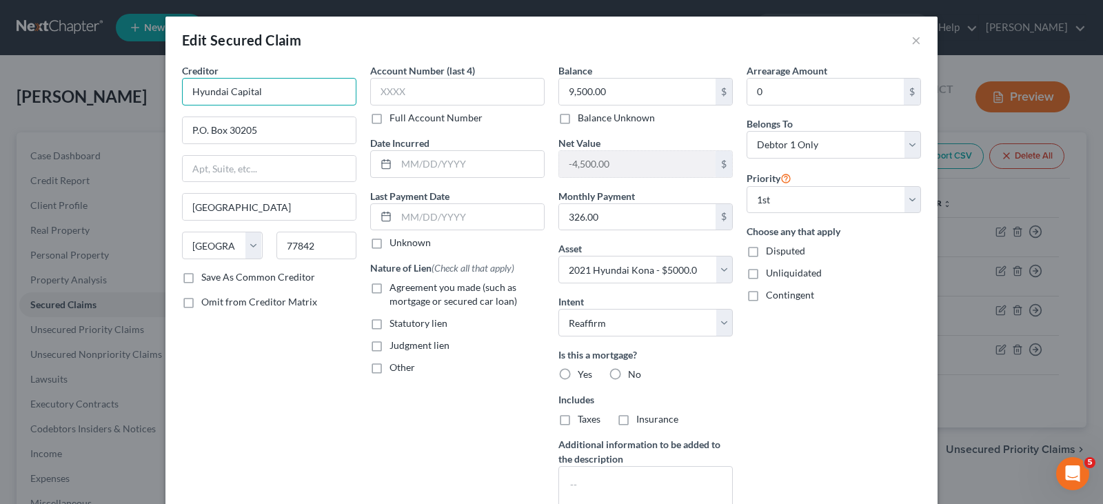
click at [281, 89] on input "Hyundai Capital" at bounding box center [269, 92] width 174 height 28
type input "H"
type input "Kia Motor Sports"
type input "P.O. Box 20835"
type input "Fountain Valley"
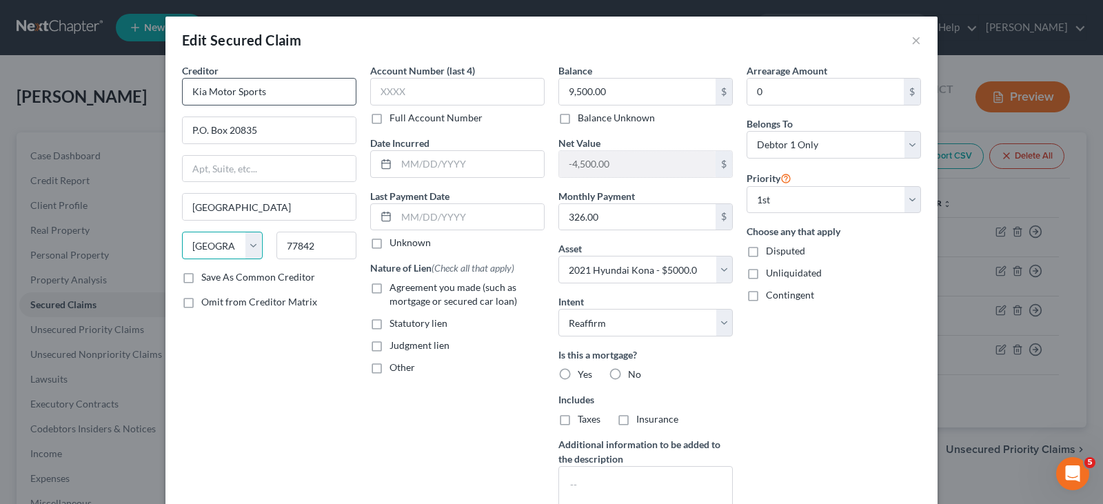
select select "4"
type input "92728-0835"
click at [641, 94] on input "9,500.00" at bounding box center [637, 92] width 157 height 26
type input "7,149.00"
click at [618, 217] on input "326.00" at bounding box center [637, 217] width 157 height 26
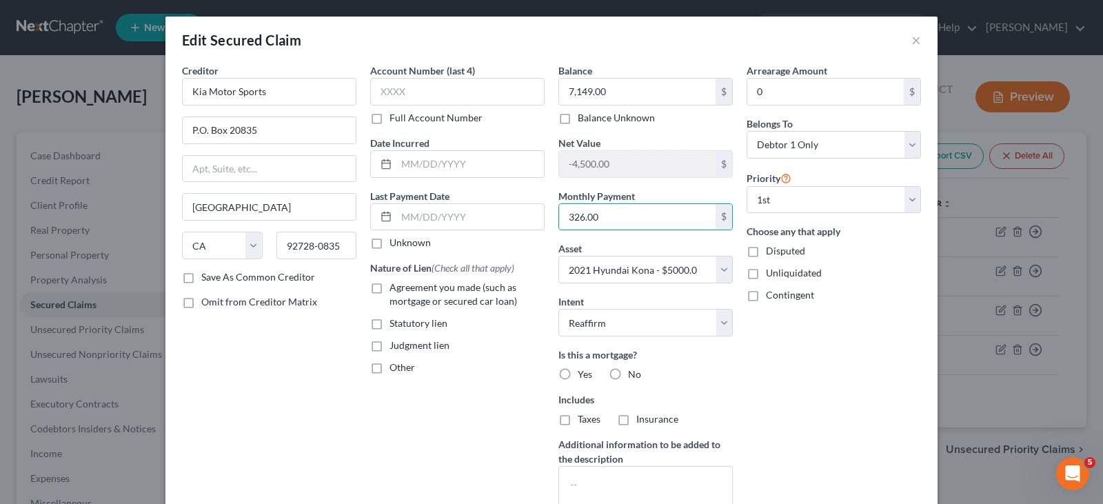
click at [766, 272] on label "Unliquidated" at bounding box center [794, 273] width 56 height 14
click at [772, 272] on input "Unliquidated" at bounding box center [776, 270] width 9 height 9
checkbox input "true"
click at [766, 293] on label "Contingent" at bounding box center [790, 295] width 48 height 14
click at [772, 293] on input "Contingent" at bounding box center [776, 292] width 9 height 9
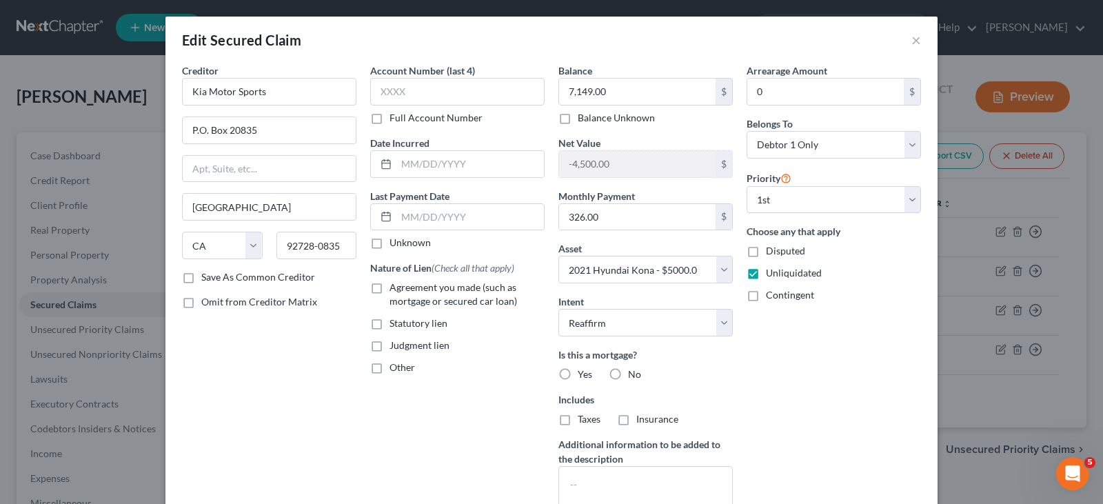
checkbox input "true"
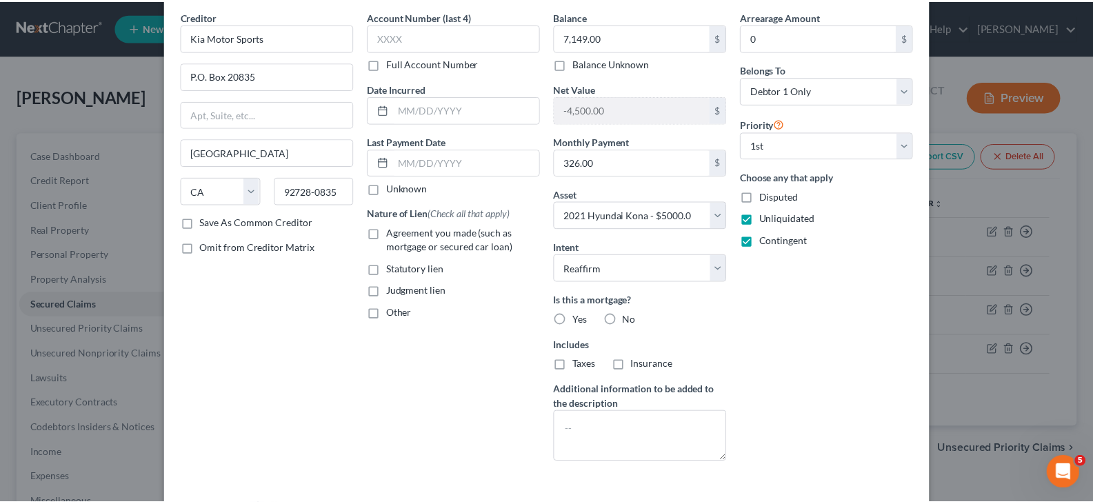
scroll to position [138, 0]
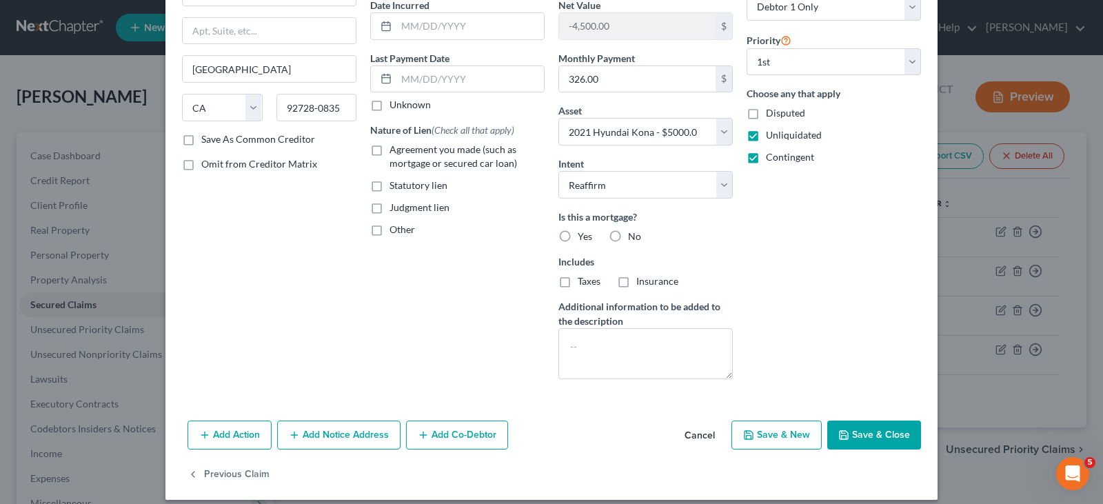
click at [857, 434] on button "Save & Close" at bounding box center [875, 435] width 94 height 29
select select
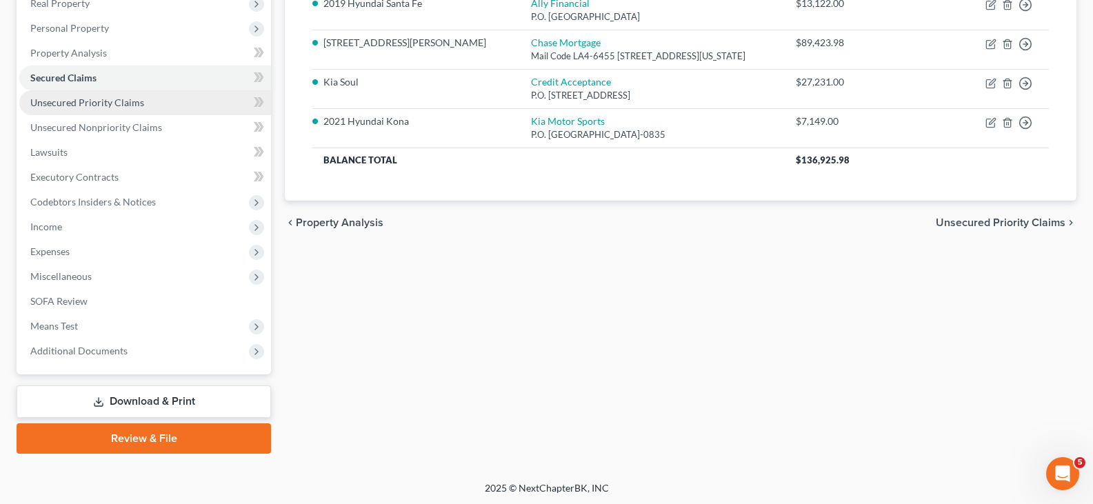
scroll to position [229, 0]
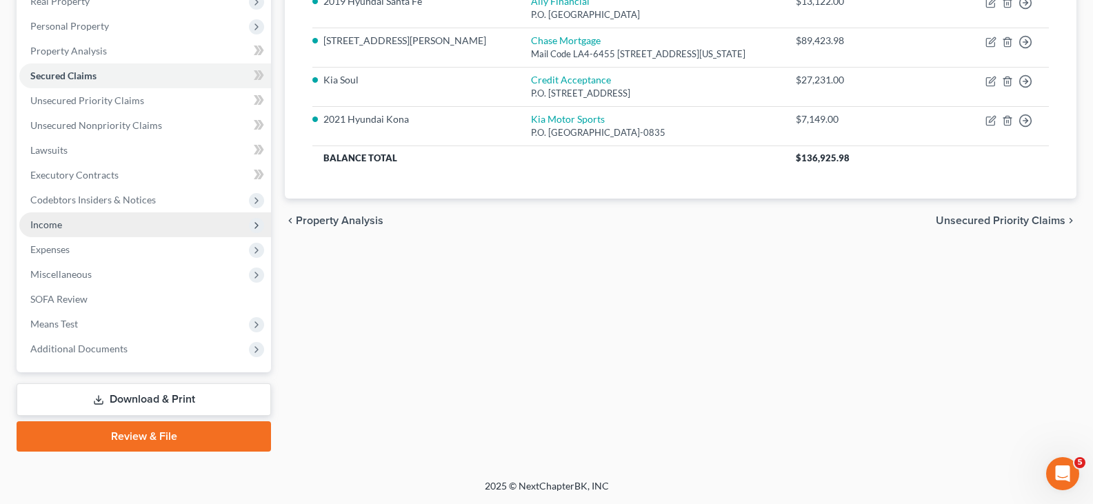
click at [54, 227] on span "Income" at bounding box center [46, 225] width 32 height 12
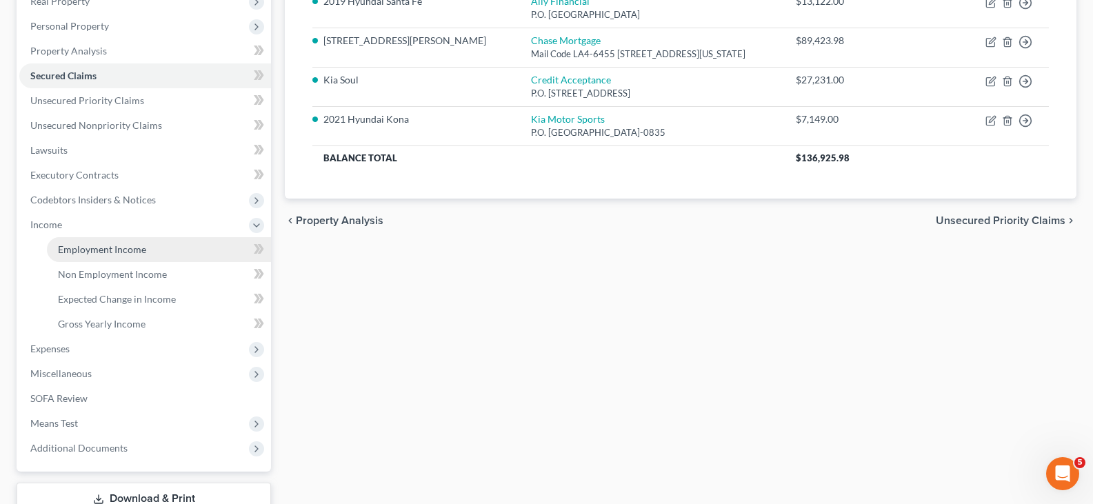
click at [96, 246] on span "Employment Income" at bounding box center [102, 249] width 88 height 12
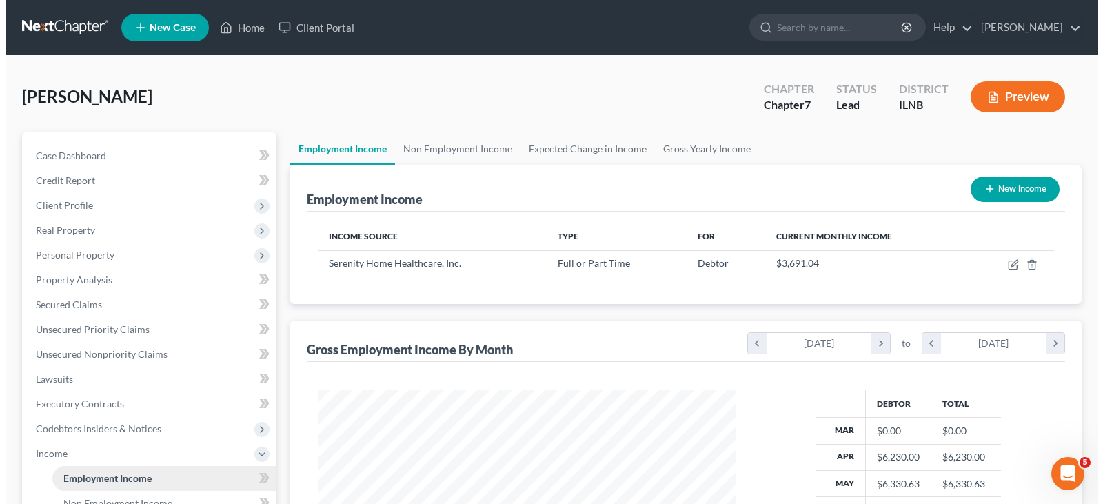
scroll to position [248, 446]
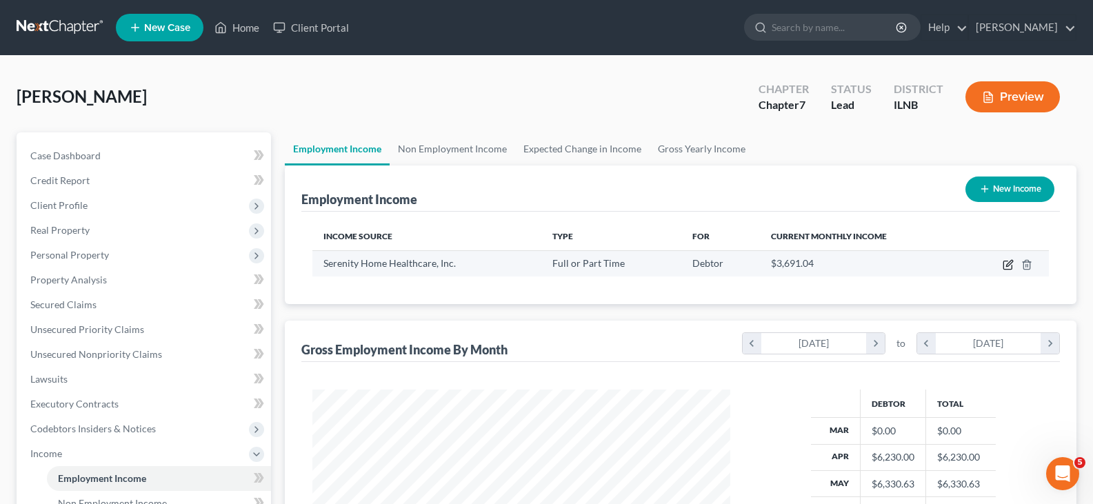
click at [1007, 270] on icon "button" at bounding box center [1007, 265] width 8 height 8
select select "0"
select select "14"
select select "2"
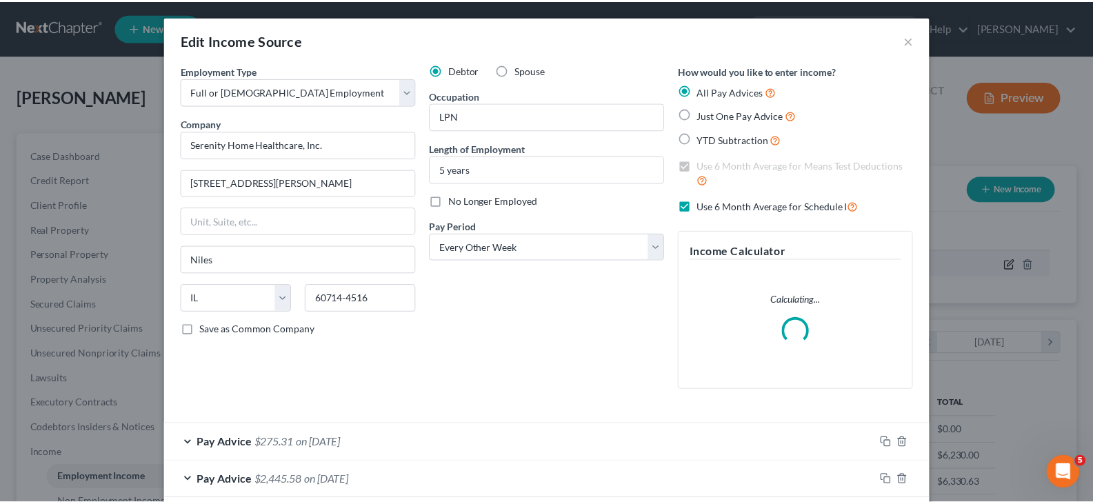
scroll to position [248, 450]
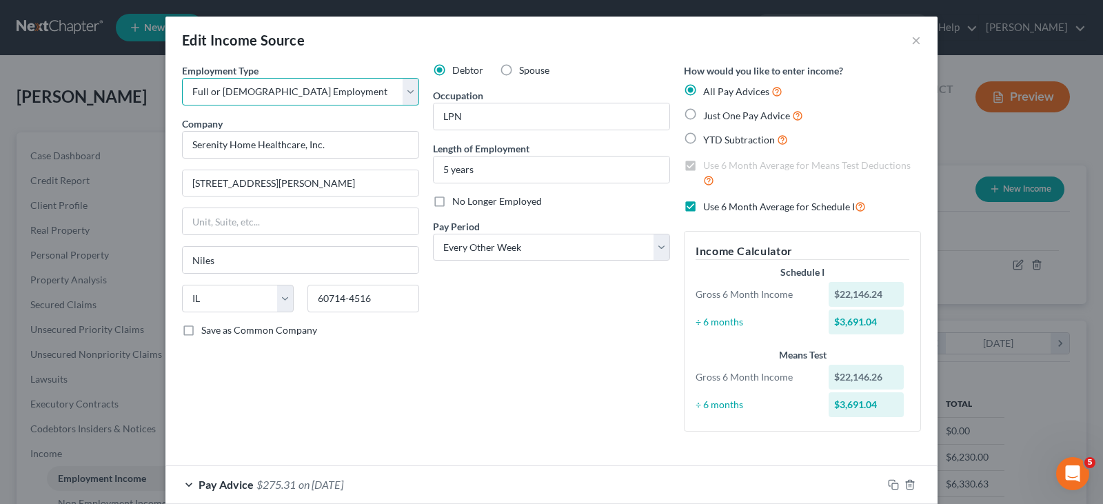
click at [403, 97] on select "Select Full or Part Time Employment Self Employment" at bounding box center [300, 92] width 237 height 28
click at [912, 39] on button "×" at bounding box center [917, 40] width 10 height 17
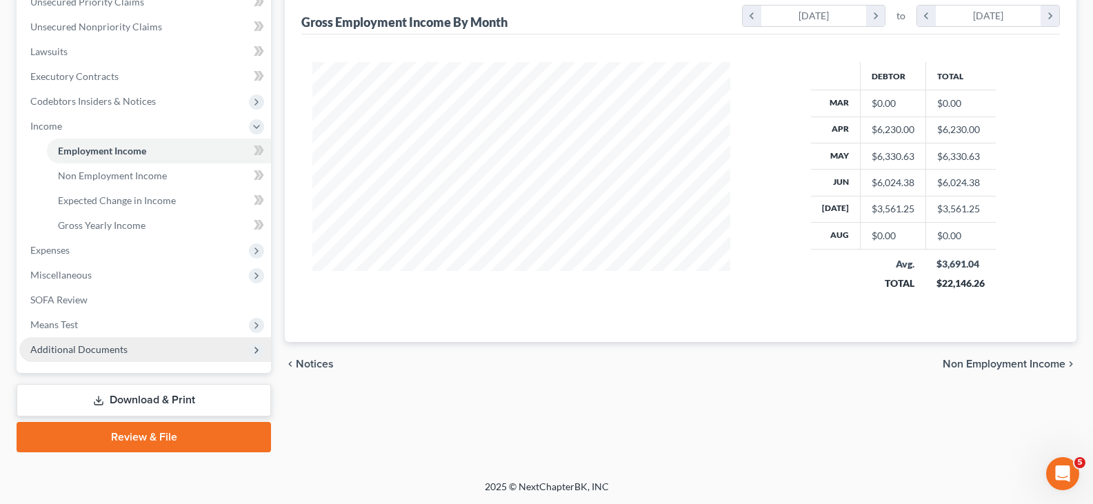
scroll to position [328, 0]
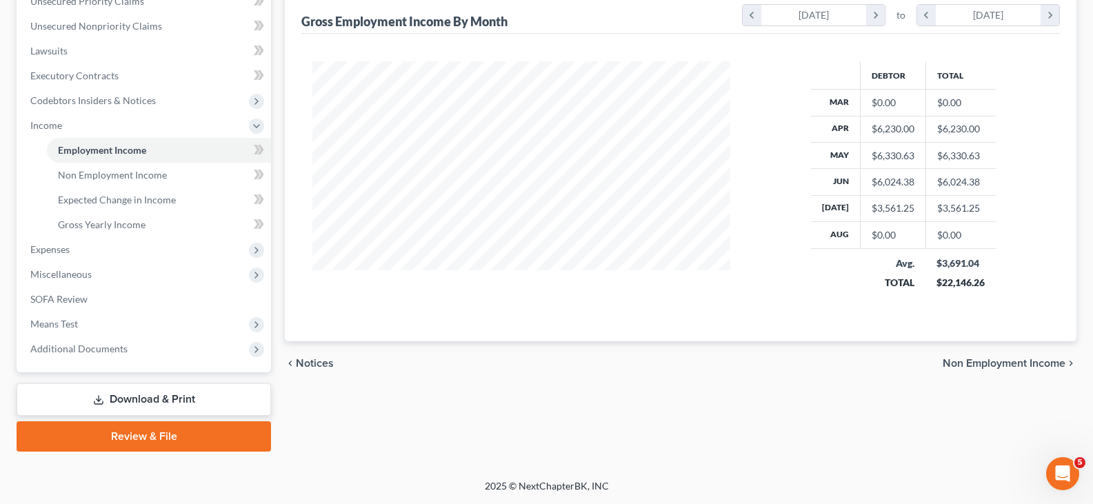
click at [143, 394] on link "Download & Print" at bounding box center [144, 399] width 254 height 32
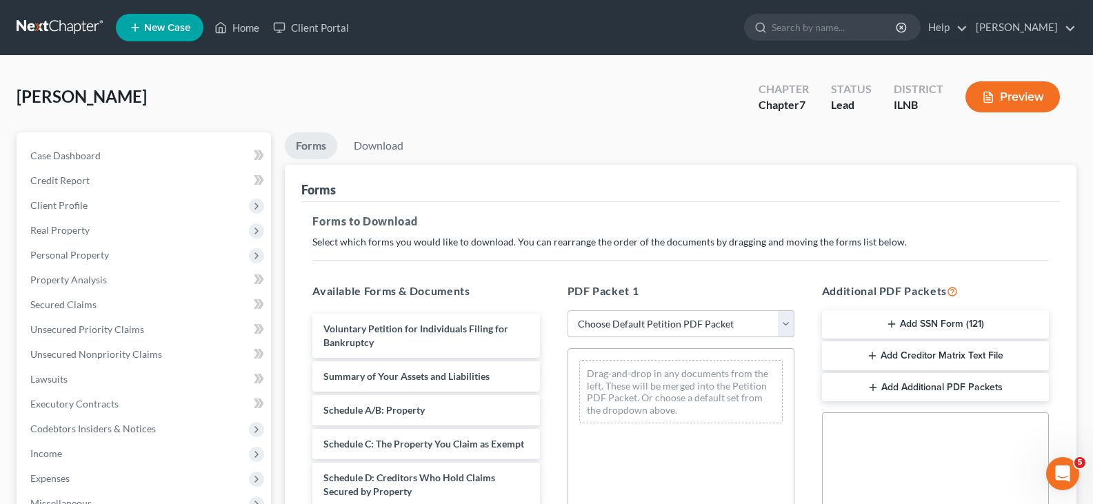
click at [689, 321] on select "Choose Default Petition PDF Packet Complete Bankruptcy Petition (all forms and …" at bounding box center [681, 324] width 227 height 28
select select "0"
click at [568, 310] on select "Choose Default Petition PDF Packet Complete Bankruptcy Petition (all forms and …" at bounding box center [681, 324] width 227 height 28
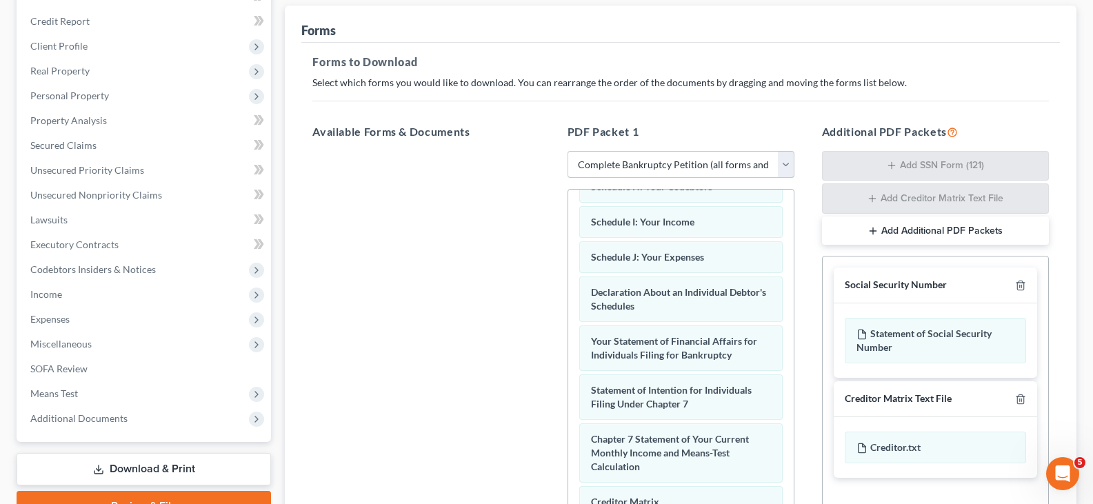
scroll to position [349, 0]
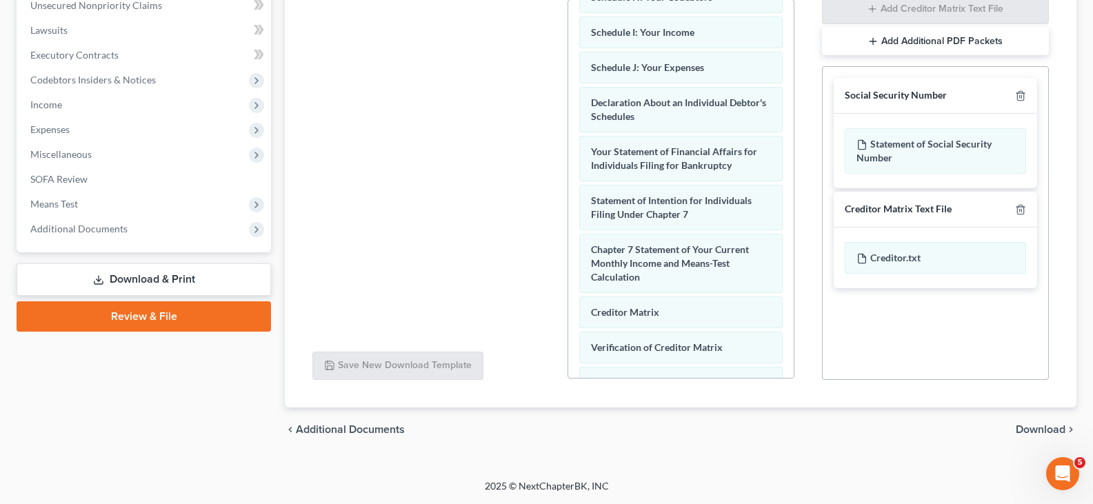
drag, startPoint x: 1047, startPoint y: 430, endPoint x: 981, endPoint y: 429, distance: 65.5
click at [1046, 430] on span "Download" at bounding box center [1041, 429] width 50 height 11
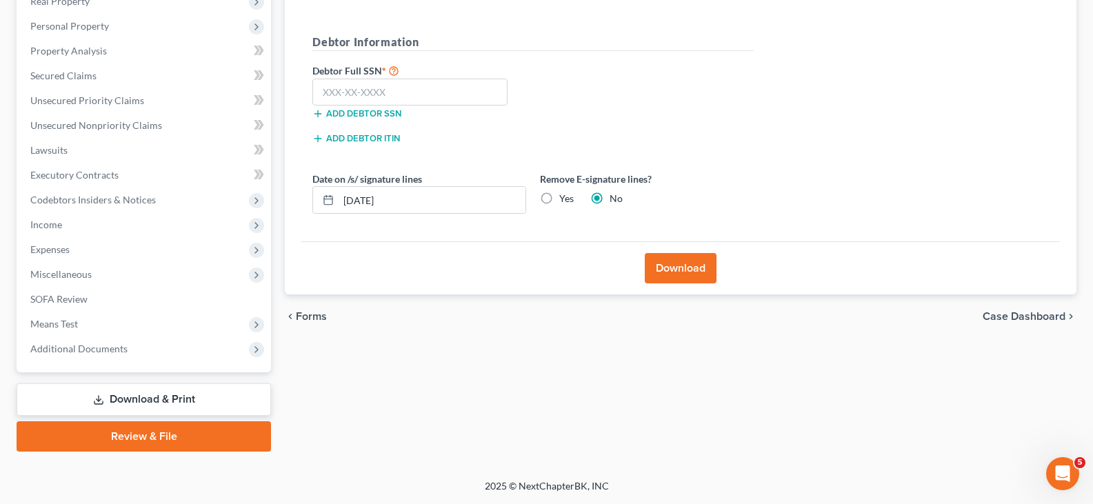
scroll to position [229, 0]
click at [319, 97] on input "text" at bounding box center [409, 93] width 195 height 28
type input "581-88-8296"
click at [677, 268] on button "Download" at bounding box center [681, 268] width 72 height 30
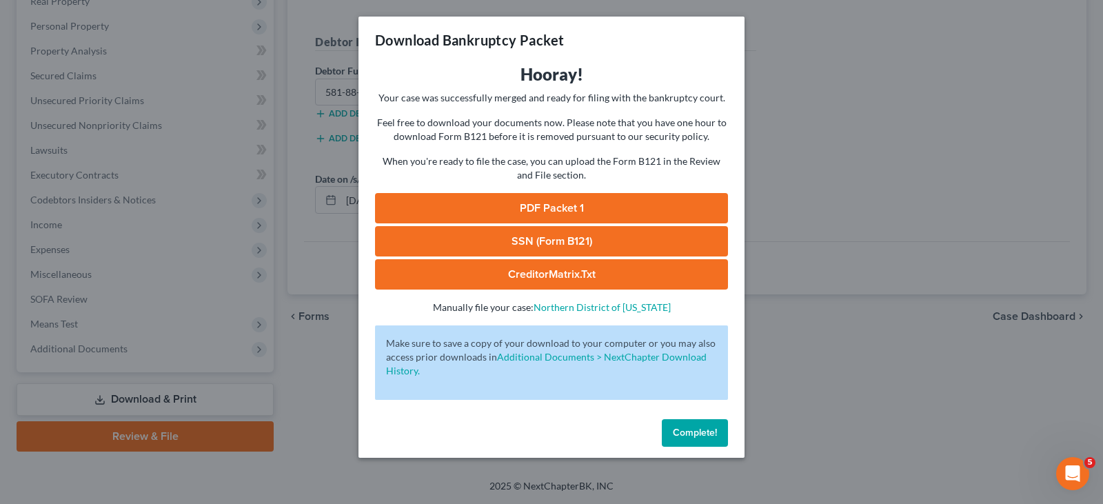
click at [557, 208] on link "PDF Packet 1" at bounding box center [551, 208] width 353 height 30
click at [536, 241] on link "SSN (Form B121)" at bounding box center [551, 241] width 353 height 30
click at [563, 274] on link "CreditorMatrix.txt" at bounding box center [551, 274] width 353 height 30
click at [696, 434] on span "Complete!" at bounding box center [695, 433] width 44 height 12
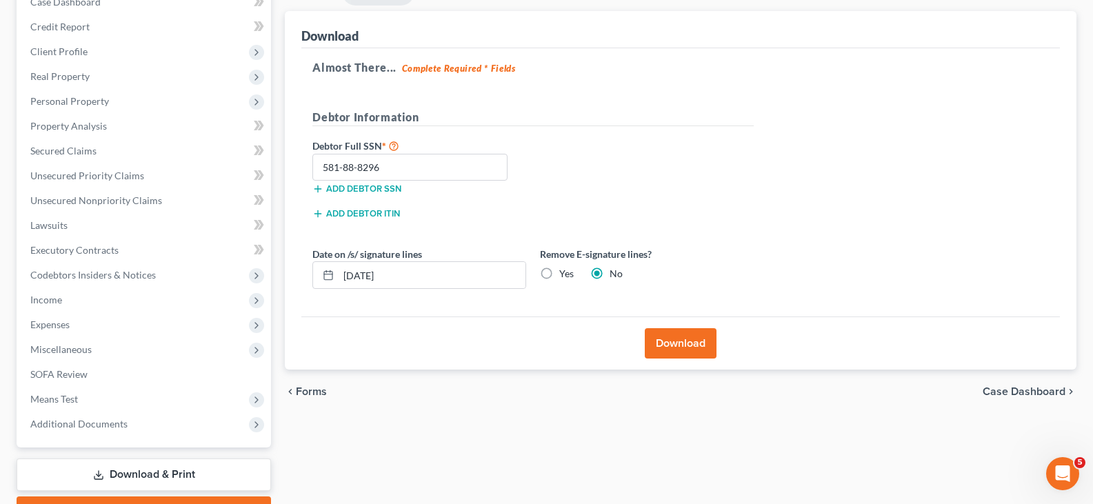
scroll to position [0, 0]
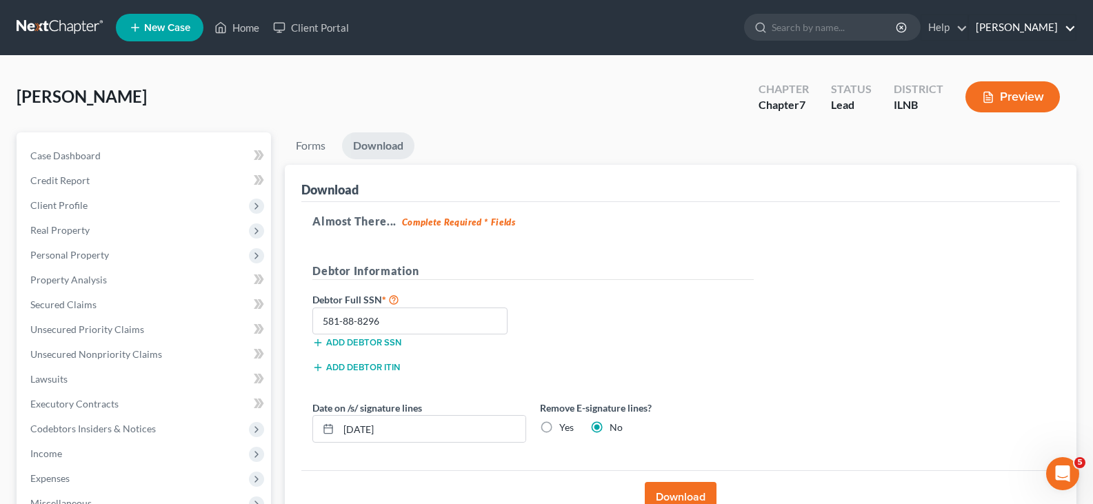
click at [1072, 28] on link "Samuel J. Cahnman" at bounding box center [1022, 27] width 107 height 25
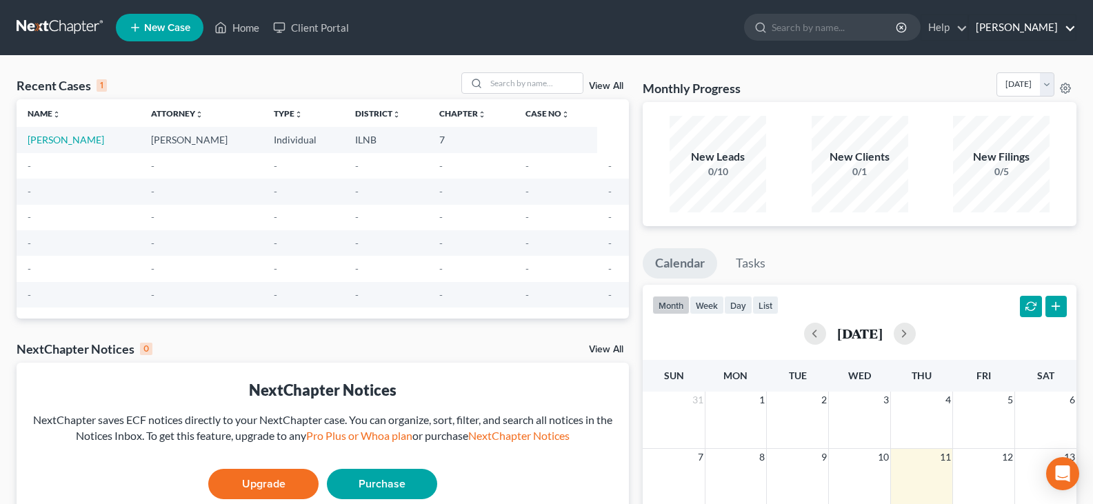
click at [1068, 30] on link "[PERSON_NAME]" at bounding box center [1022, 27] width 107 height 25
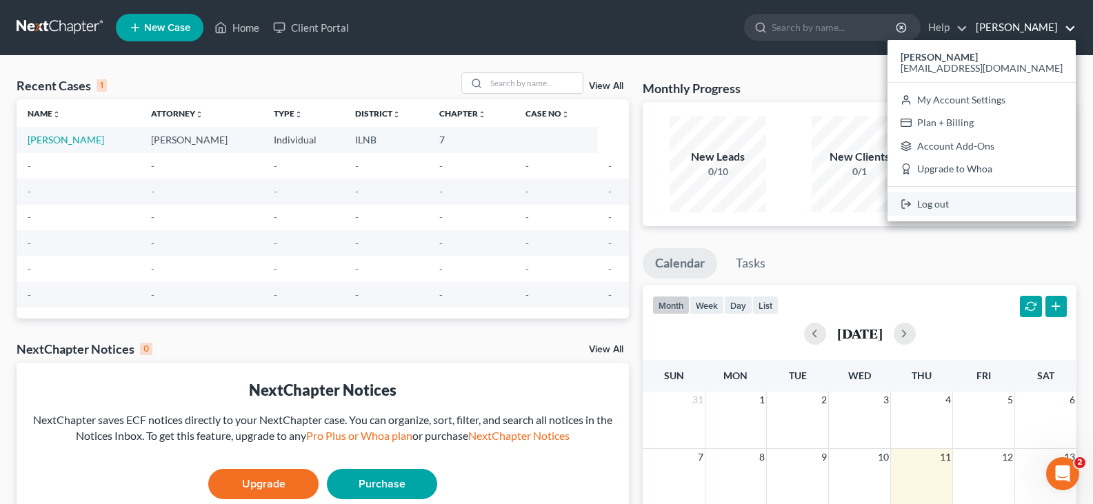
click at [983, 201] on link "Log out" at bounding box center [982, 203] width 188 height 23
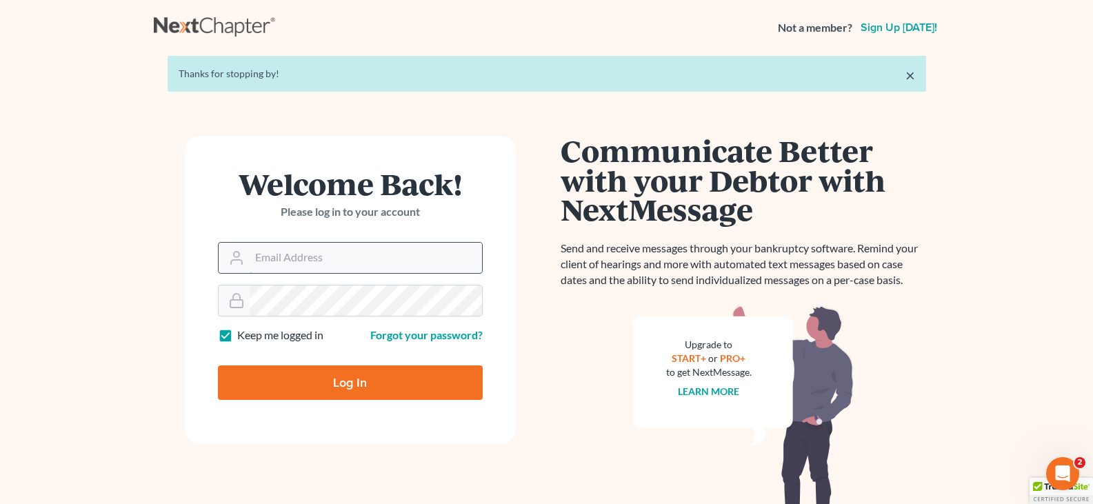
click at [265, 257] on input "Email Address" at bounding box center [366, 258] width 232 height 30
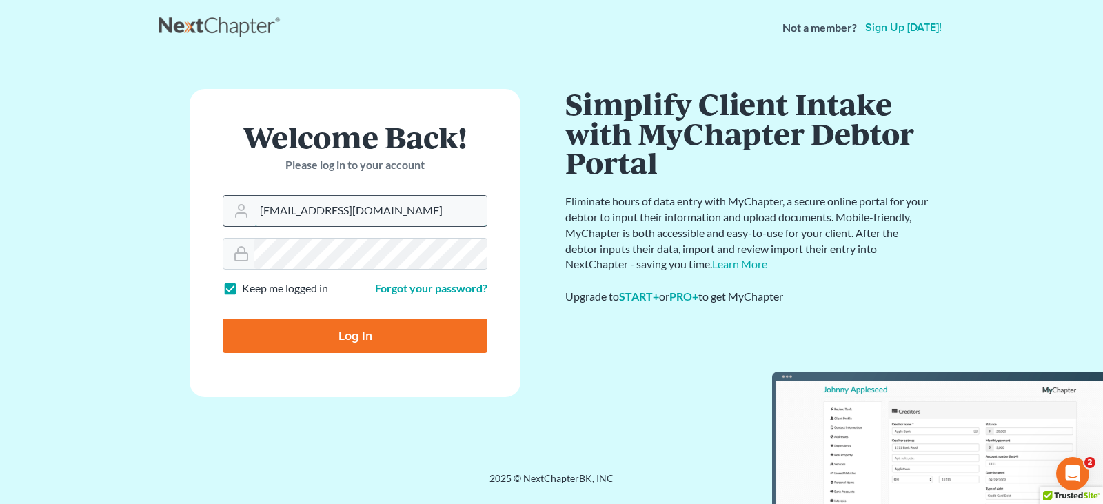
type input "japlaw@comcast.net"
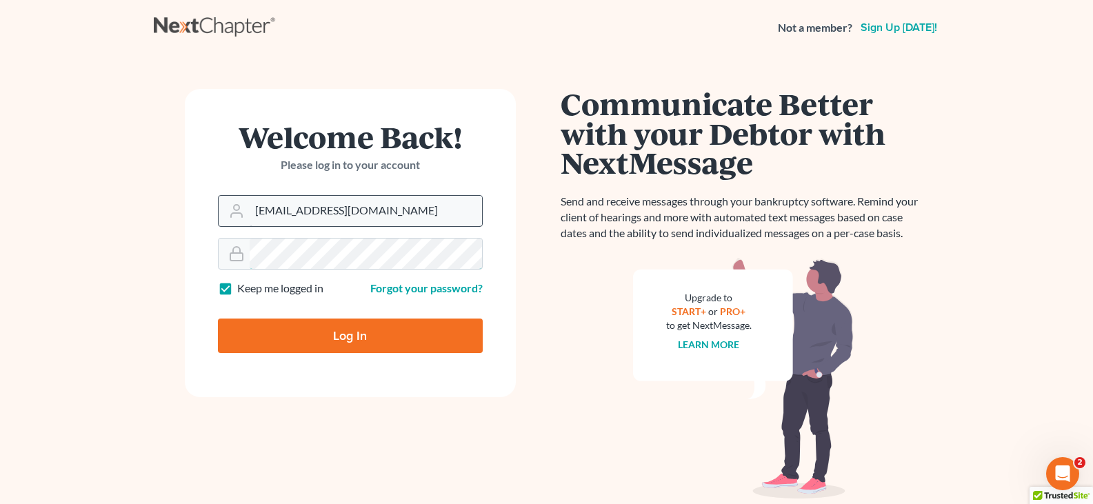
click at [218, 319] on input "Log In" at bounding box center [350, 336] width 265 height 34
type input "Thinking..."
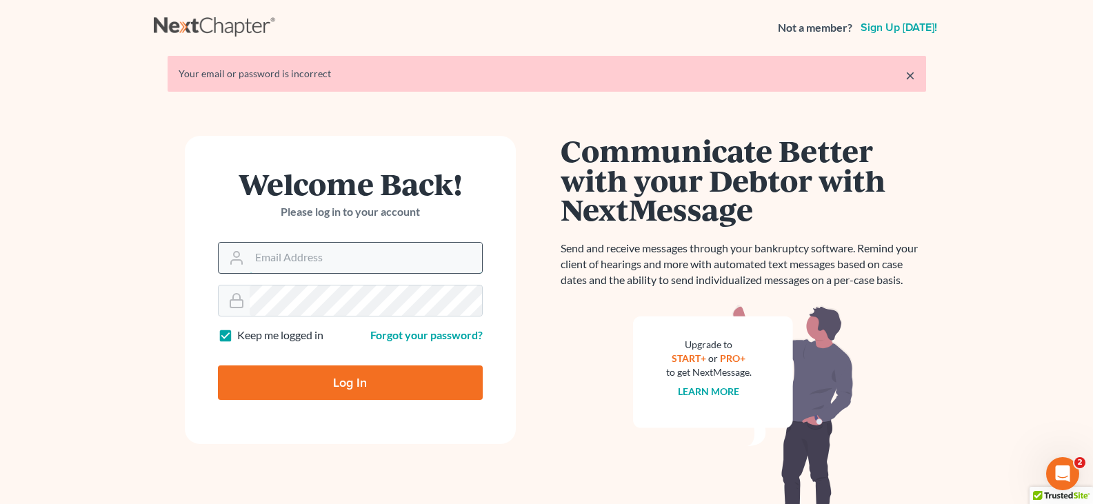
drag, startPoint x: 0, startPoint y: 0, endPoint x: 273, endPoint y: 262, distance: 378.5
click at [273, 262] on input "Email Address" at bounding box center [366, 258] width 232 height 30
type input "[PERSON_NAME][EMAIL_ADDRESS][PERSON_NAME][DOMAIN_NAME]"
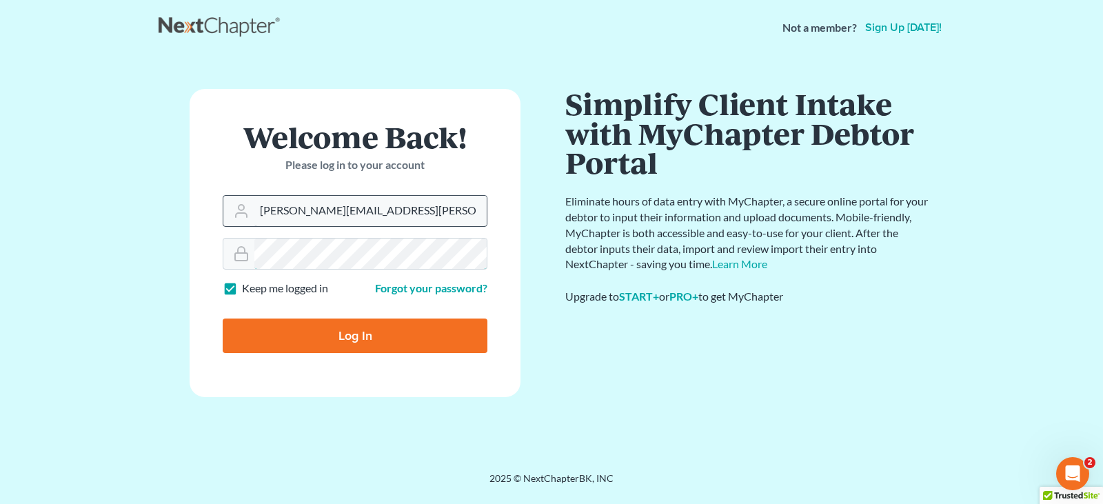
click at [223, 319] on input "Log In" at bounding box center [355, 336] width 265 height 34
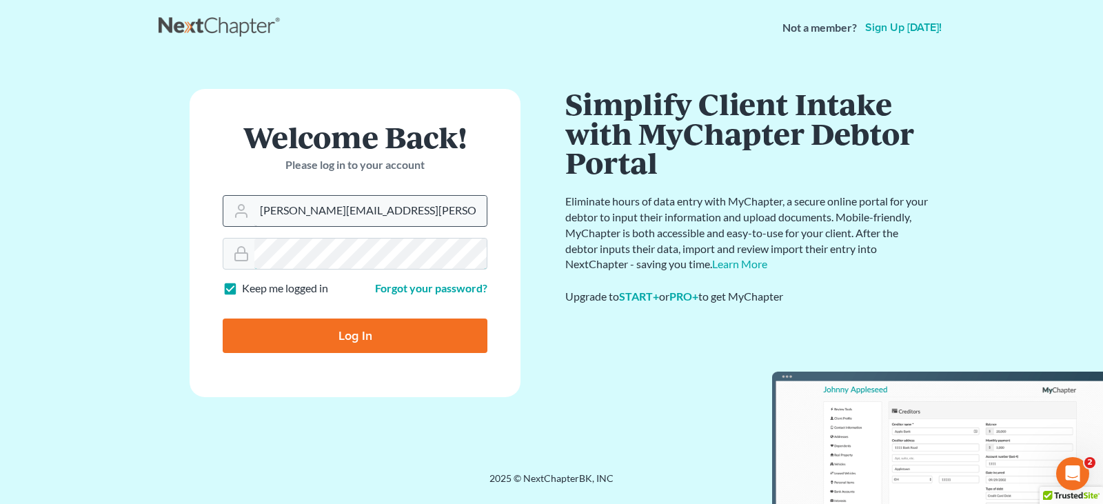
type input "Thinking..."
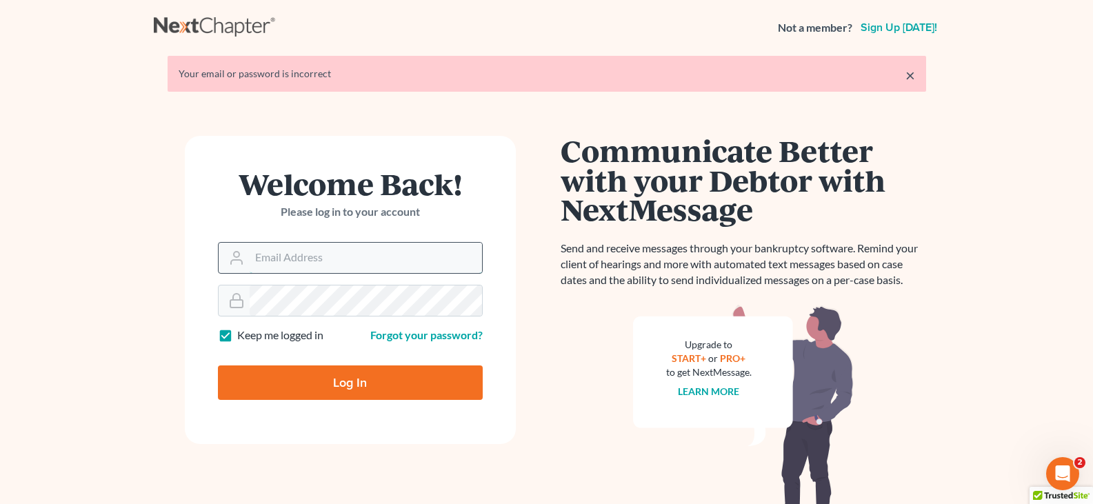
click at [271, 257] on input "Email Address" at bounding box center [366, 258] width 232 height 30
type input "japlaw@comcast.net"
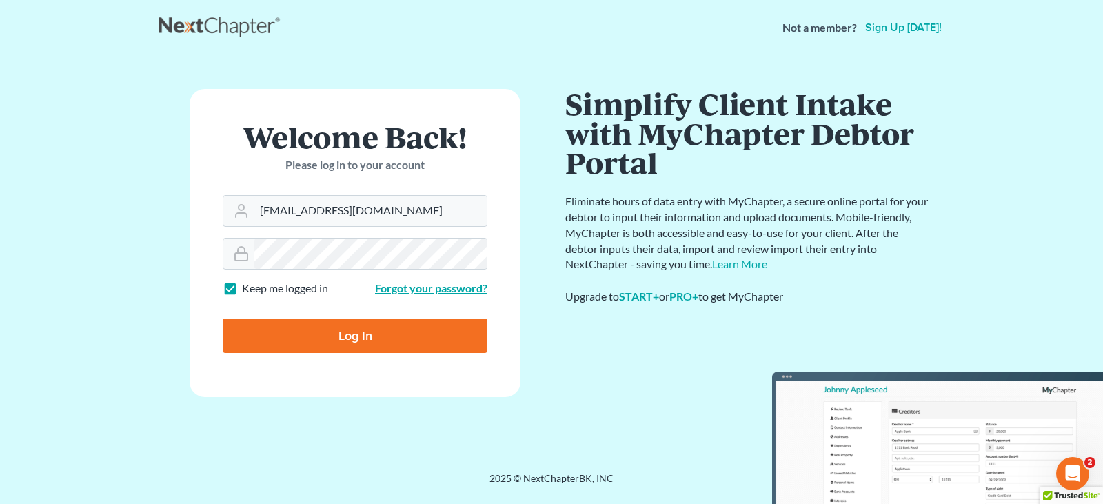
click at [417, 288] on link "Forgot your password?" at bounding box center [431, 287] width 112 height 13
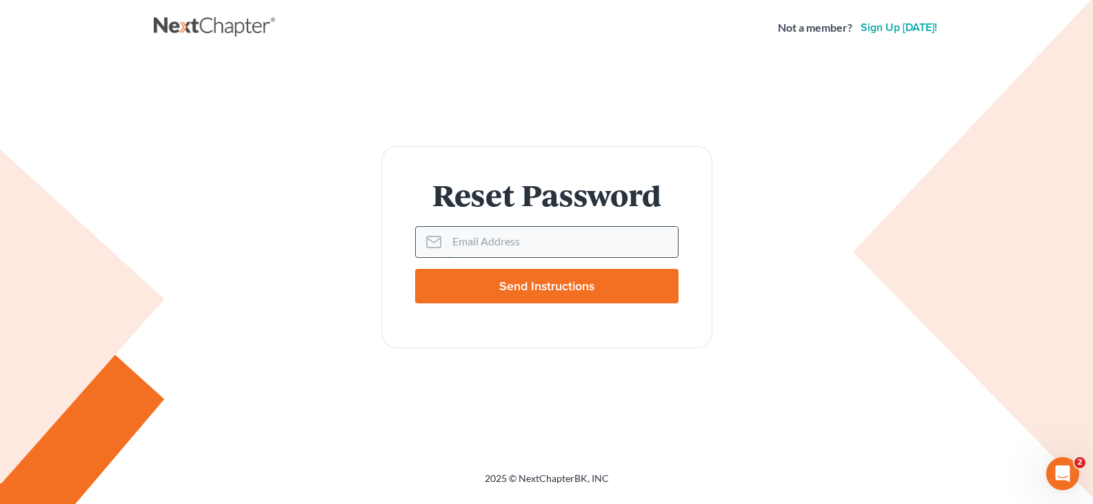
click at [461, 241] on input "Email Address" at bounding box center [562, 242] width 231 height 30
type input "[EMAIL_ADDRESS][DOMAIN_NAME]"
click at [547, 287] on input "Send Instructions" at bounding box center [546, 286] width 263 height 34
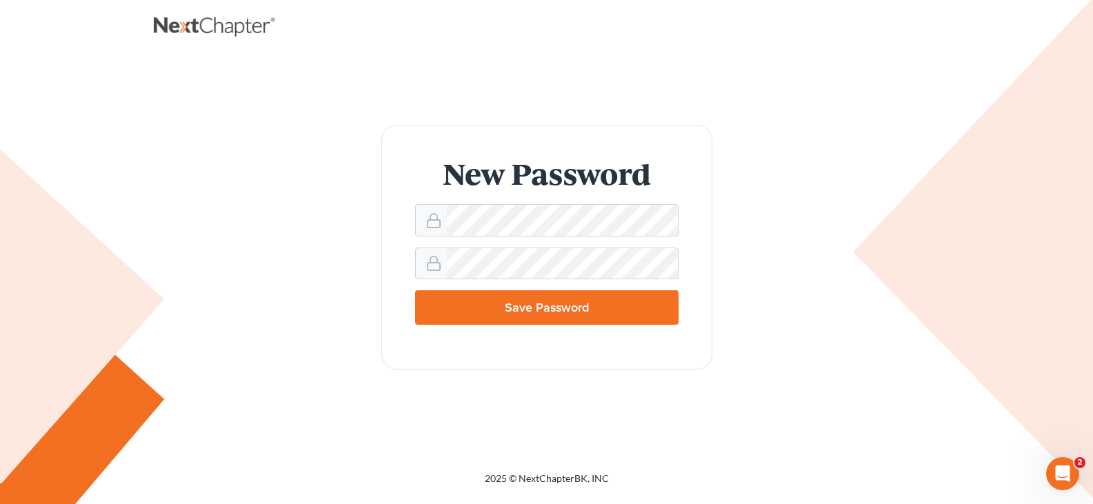
click at [539, 306] on input "Save Password" at bounding box center [546, 307] width 263 height 34
type input "Thinking..."
